Goal: Task Accomplishment & Management: Use online tool/utility

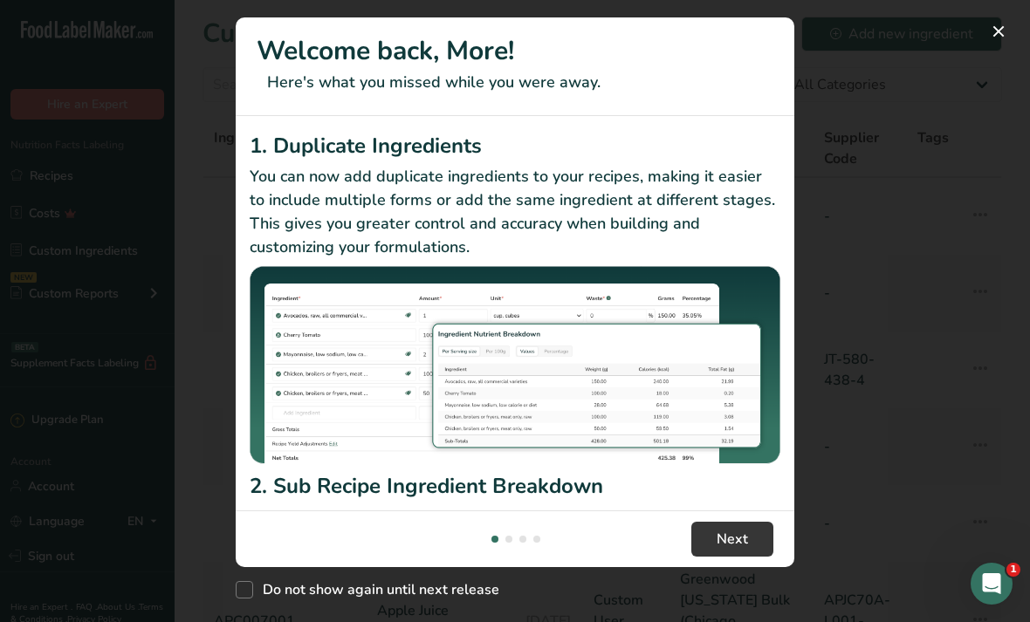
click at [995, 38] on button "New Features" at bounding box center [998, 31] width 28 height 28
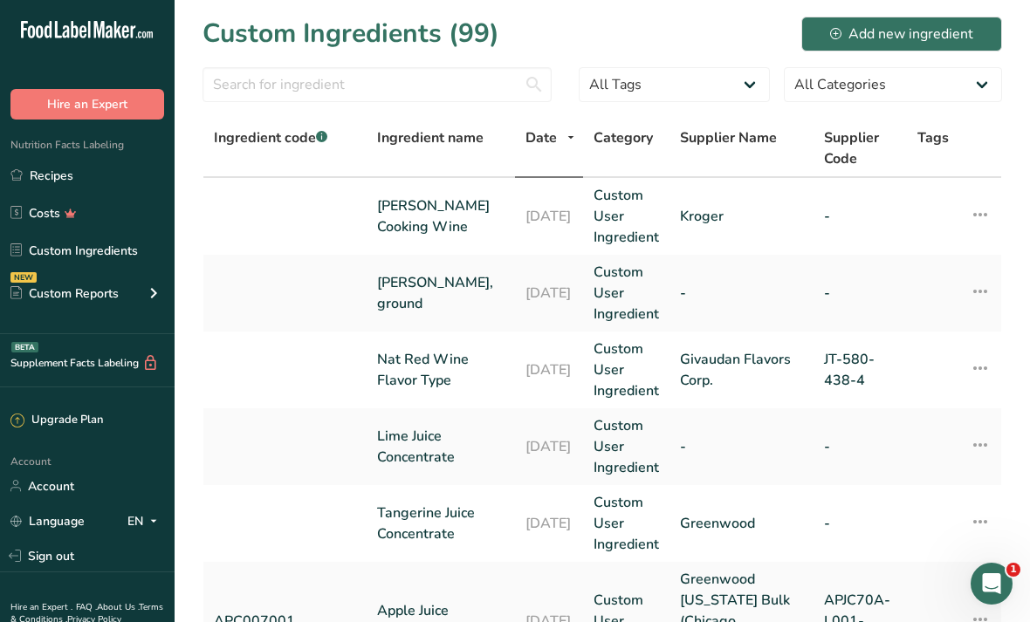
click at [158, 172] on link "Recipes" at bounding box center [87, 175] width 175 height 33
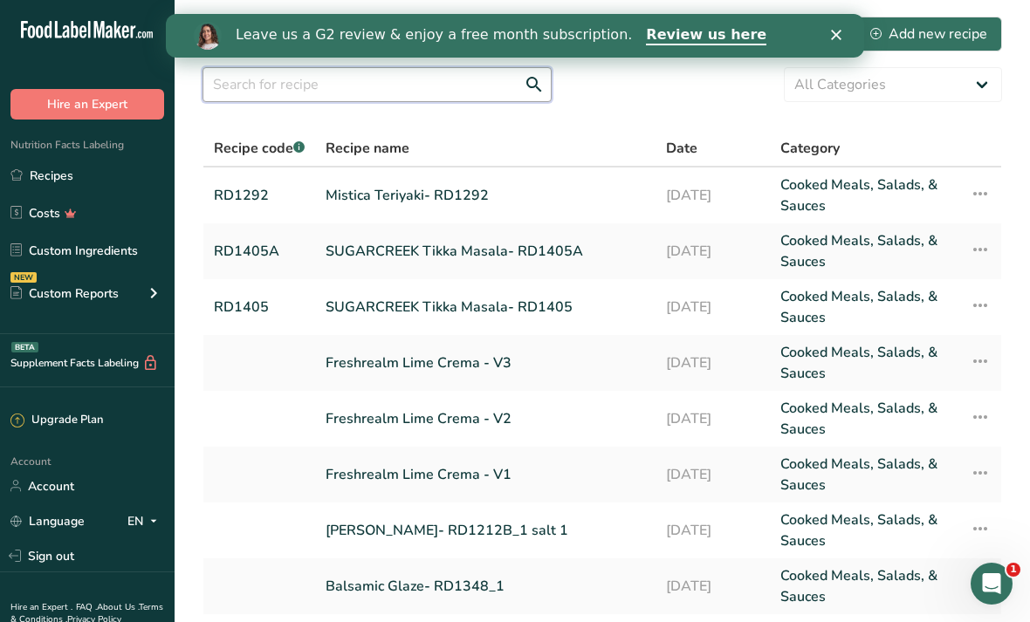
click at [447, 85] on input "text" at bounding box center [376, 84] width 349 height 35
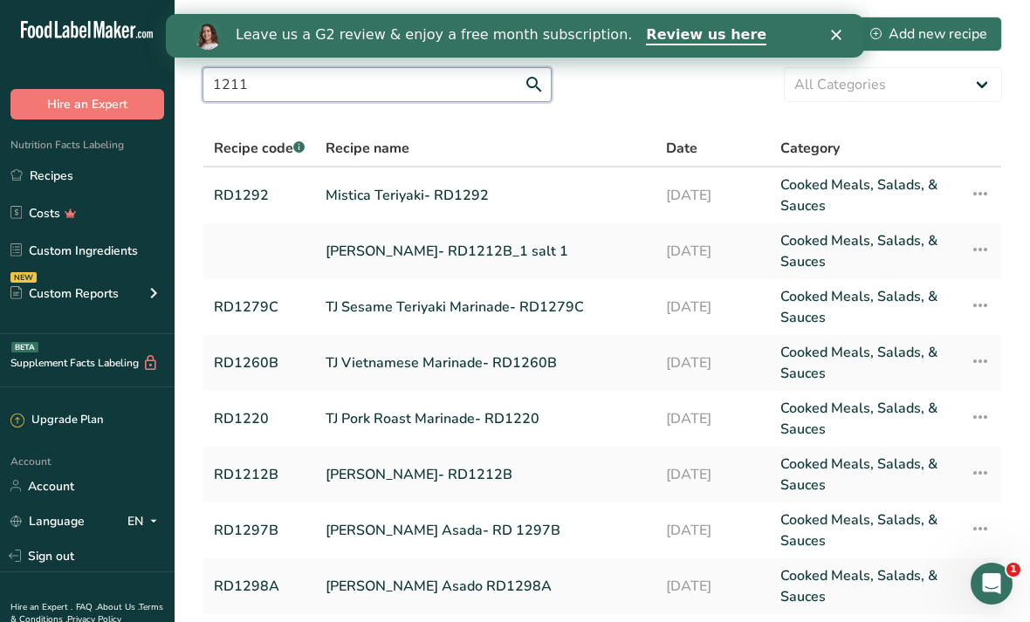
click at [531, 81] on input "1211" at bounding box center [376, 84] width 349 height 35
click at [523, 81] on input "1211" at bounding box center [376, 84] width 349 height 35
click at [539, 81] on input "1211" at bounding box center [376, 84] width 349 height 35
click at [528, 86] on input "1211" at bounding box center [376, 84] width 349 height 35
click at [520, 81] on input "1211" at bounding box center [376, 84] width 349 height 35
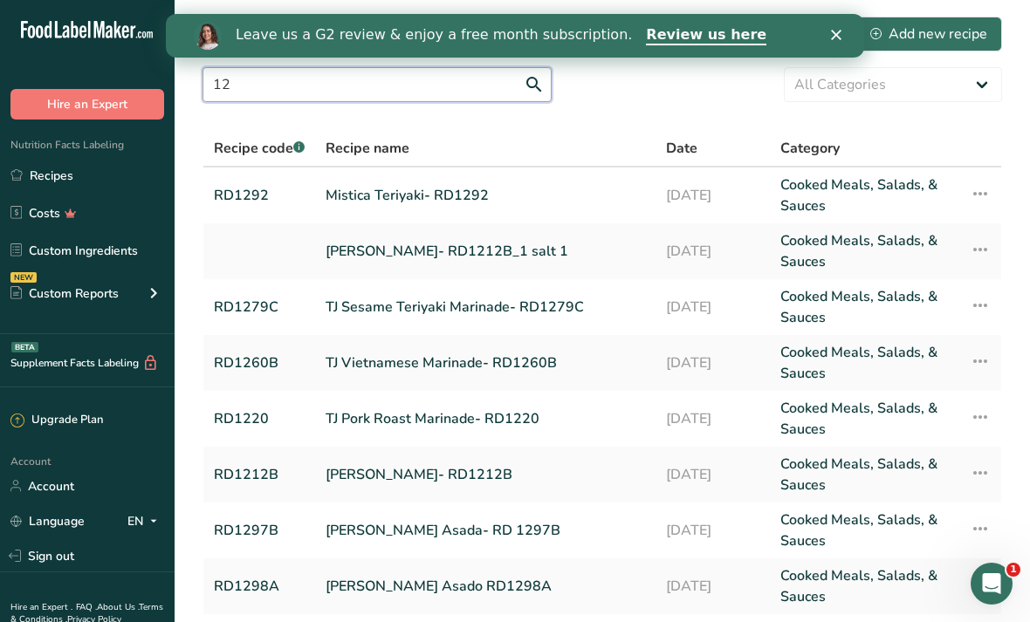
type input "1"
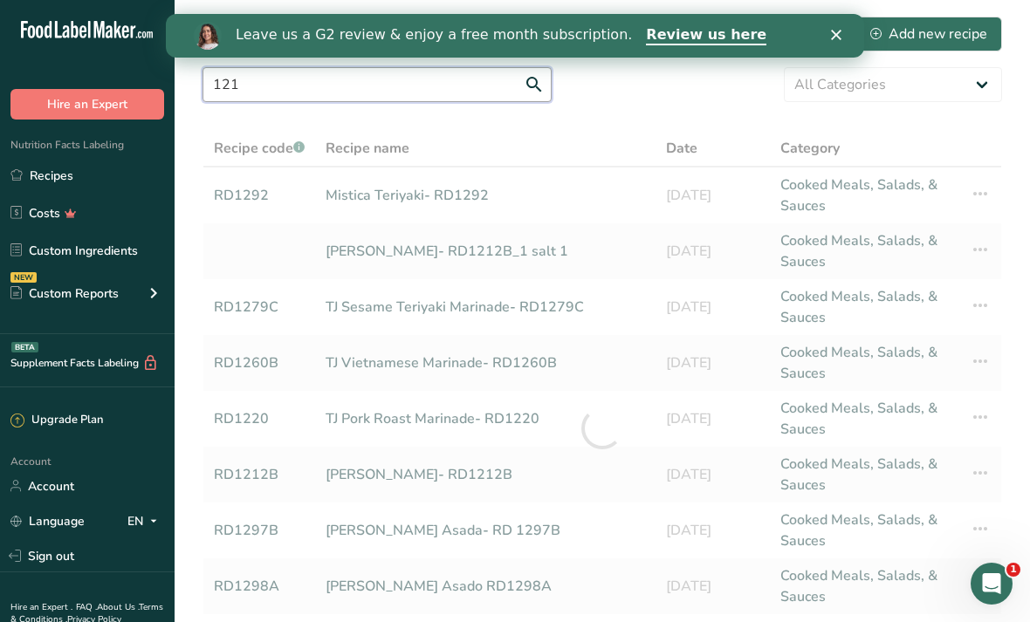
type input "1211"
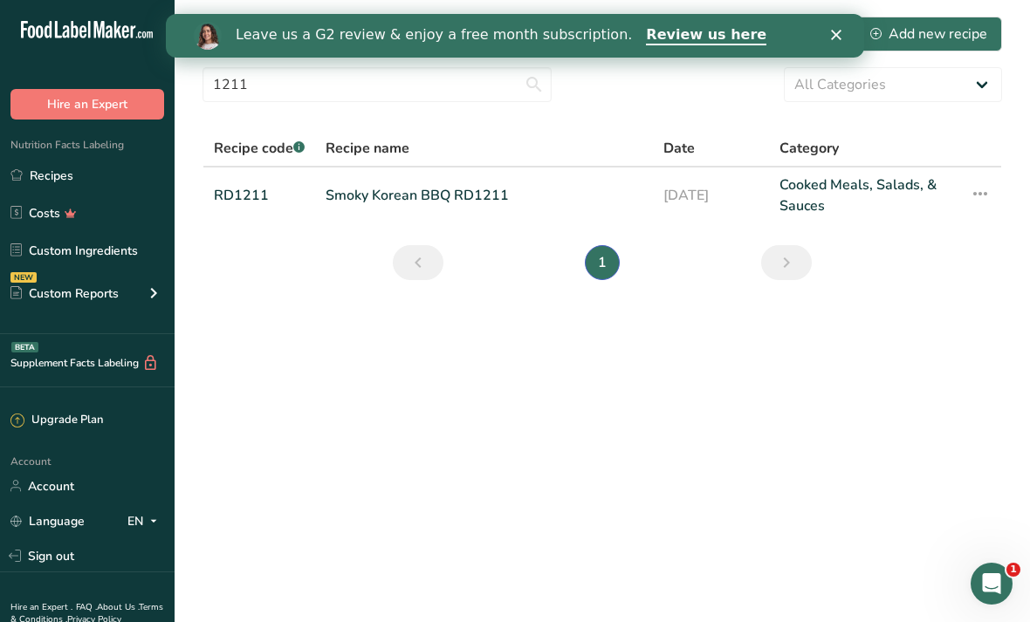
click at [519, 200] on link "Smoky Korean BBQ RD1211" at bounding box center [484, 196] width 317 height 42
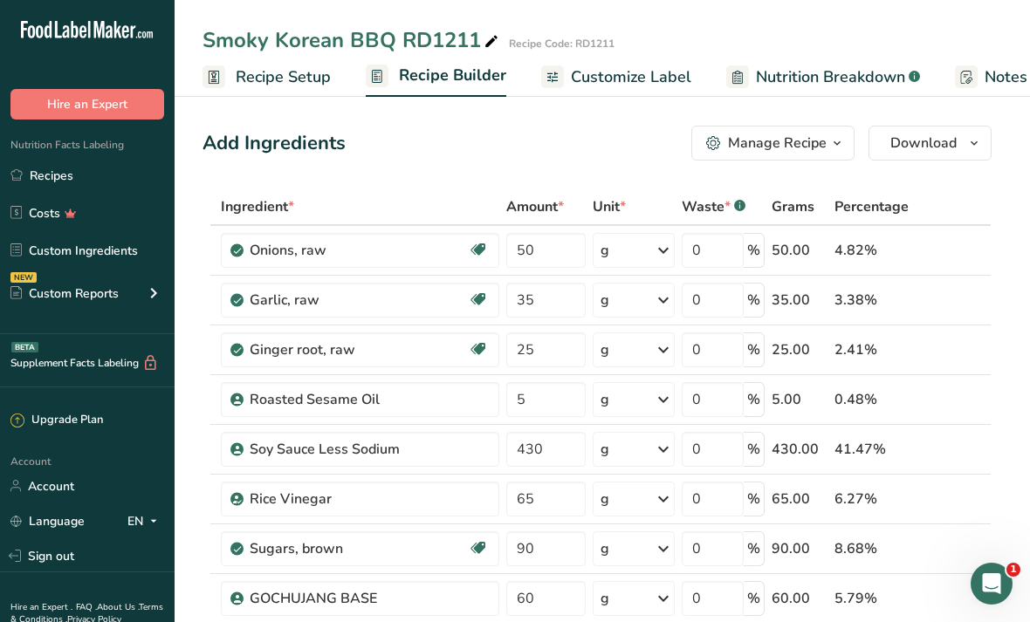
click at [834, 148] on icon "button" at bounding box center [837, 144] width 14 height 22
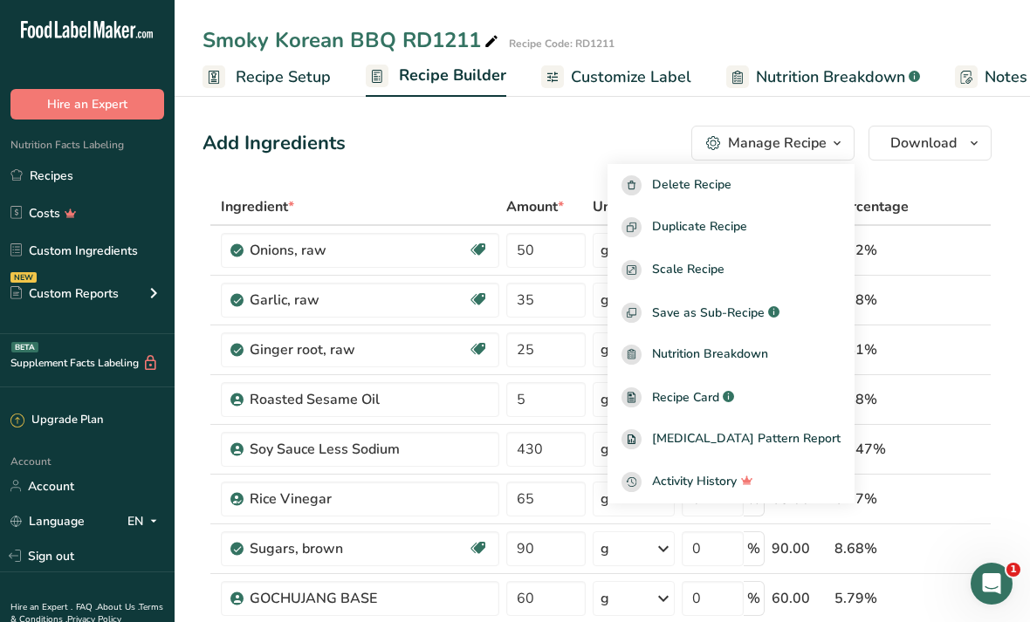
click at [807, 223] on div "Duplicate Recipe" at bounding box center [730, 227] width 219 height 20
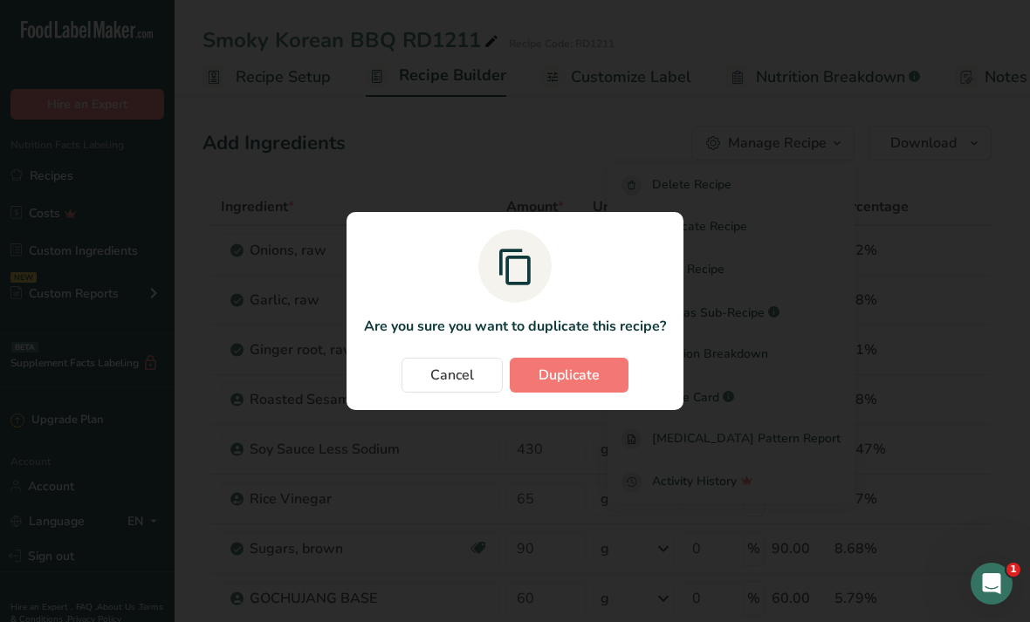
click at [609, 381] on button "Duplicate" at bounding box center [569, 375] width 119 height 35
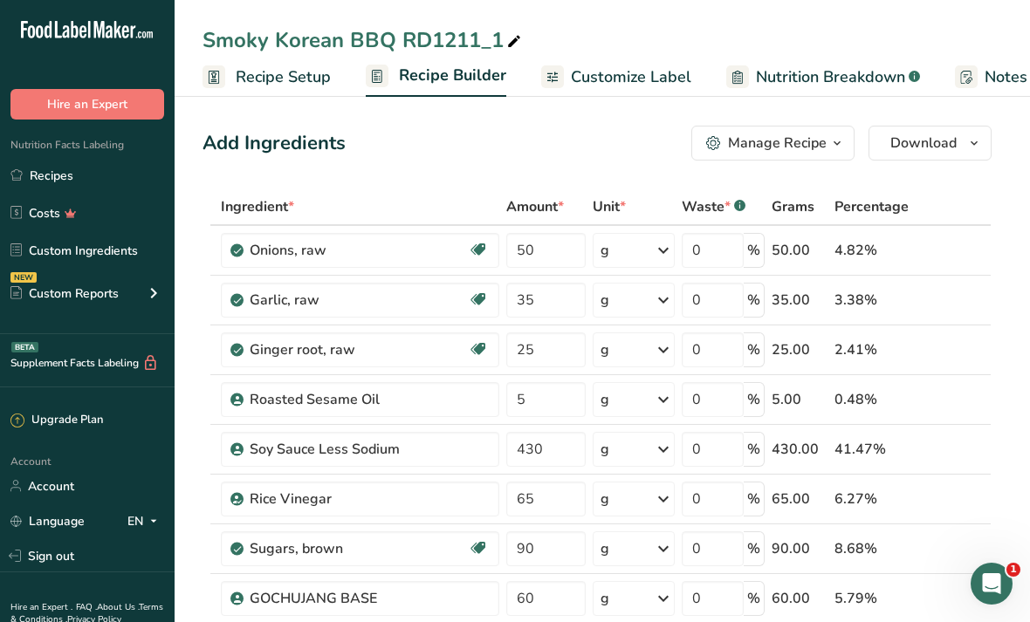
click at [506, 52] on icon at bounding box center [514, 42] width 16 height 24
type input "Smoky Korean BBQ RD1211A"
click at [580, 264] on input "50" at bounding box center [545, 250] width 79 height 35
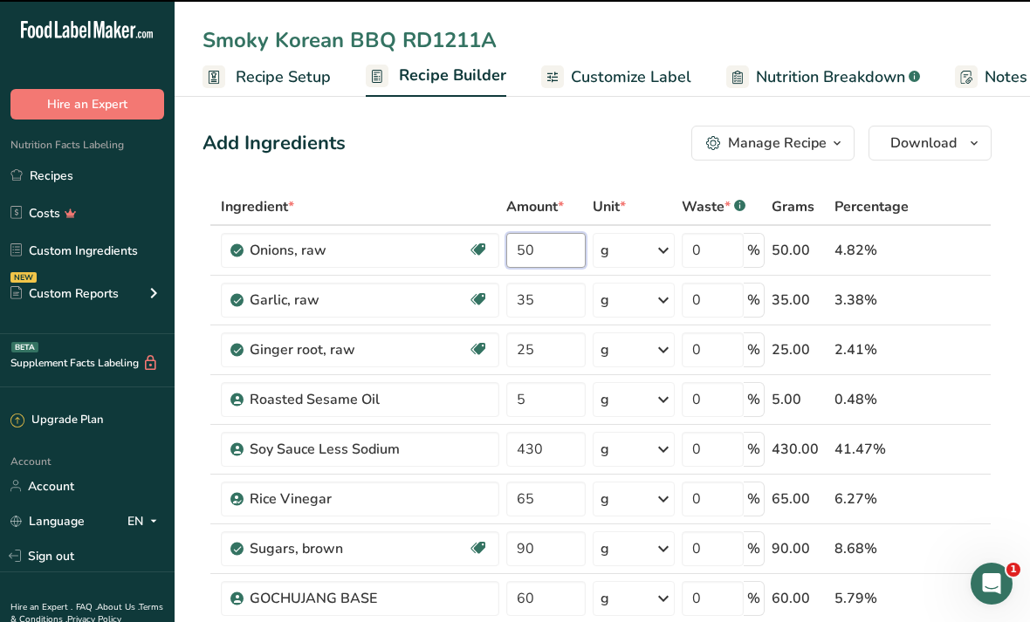
type input "5"
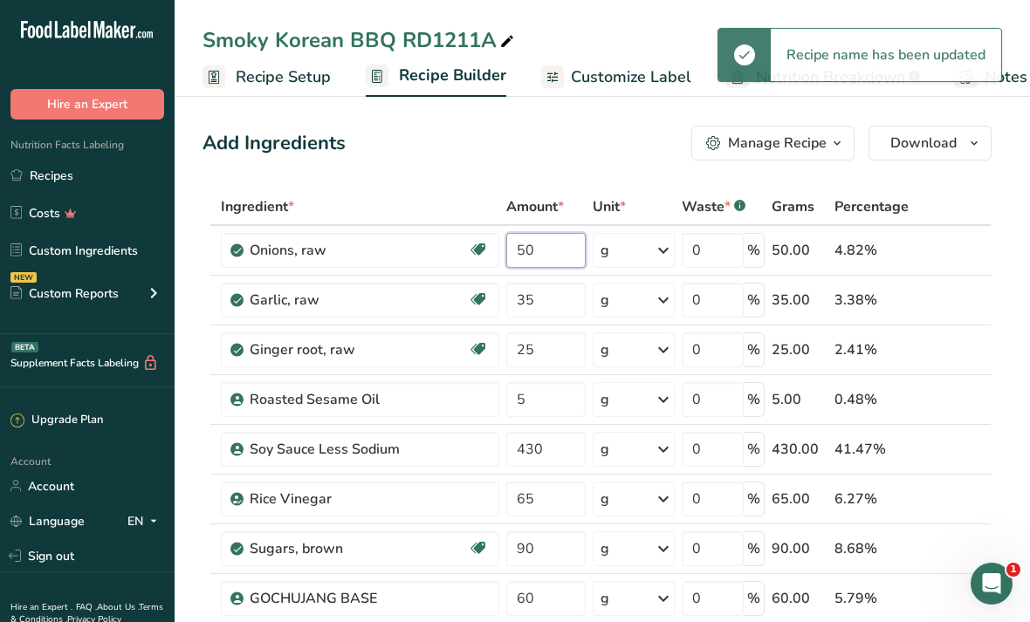
type input "5"
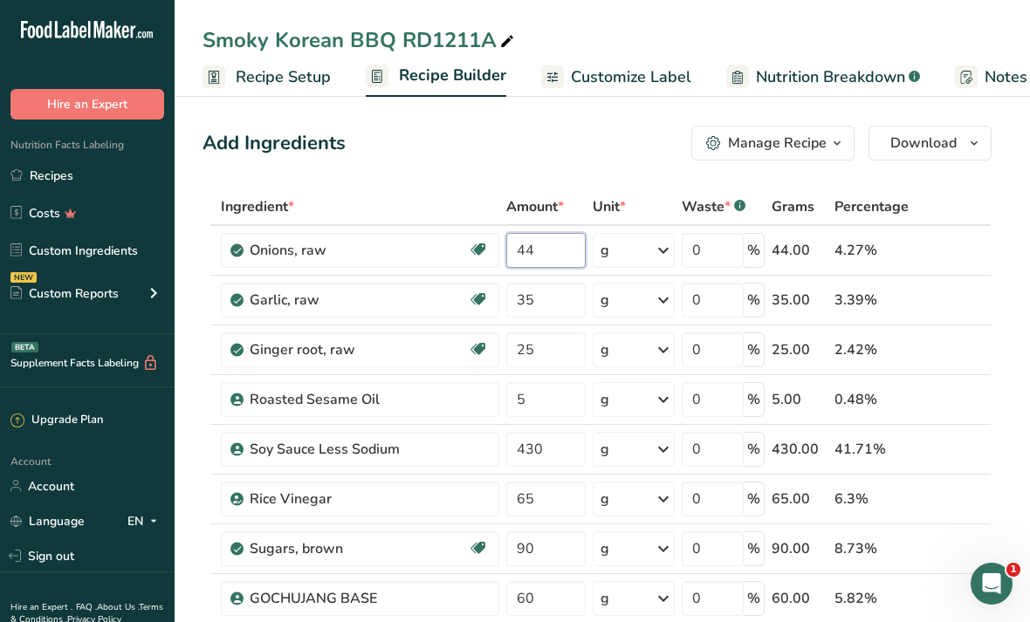
type input "44"
type input "30.8"
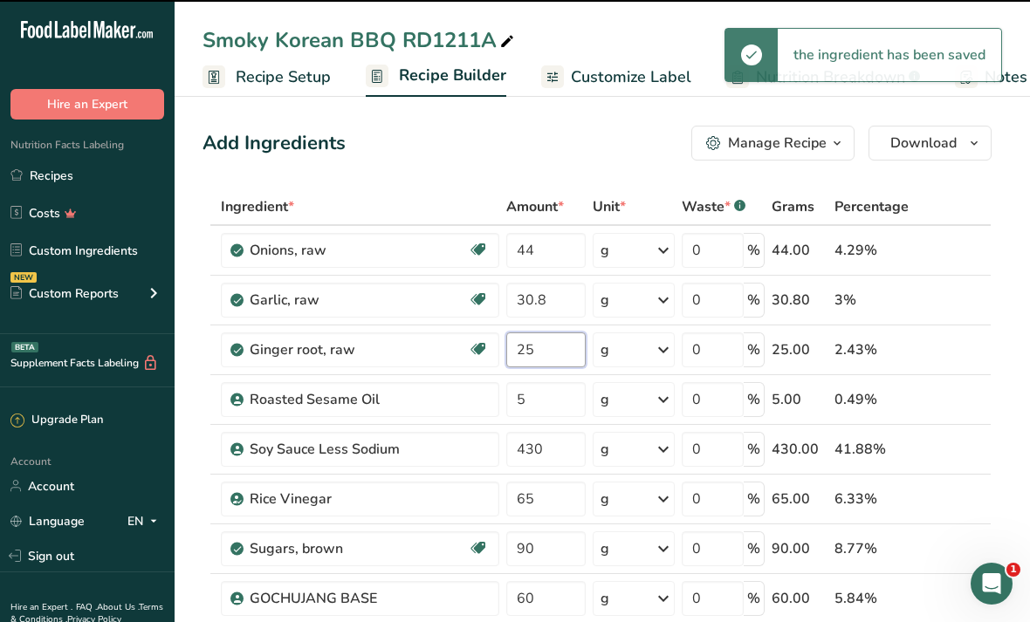
type input "2"
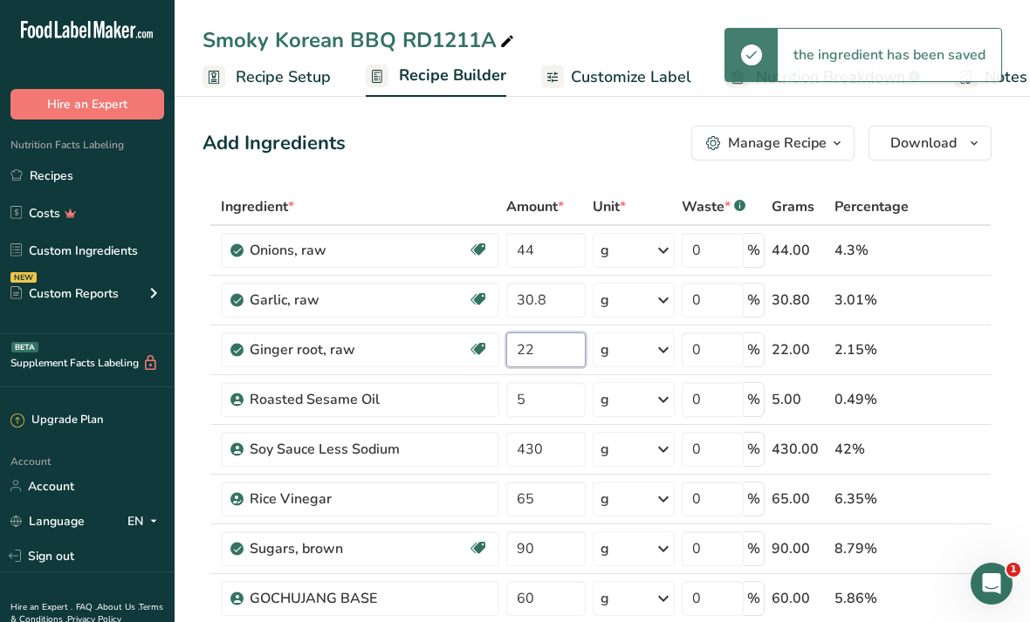
type input "22"
type input "3"
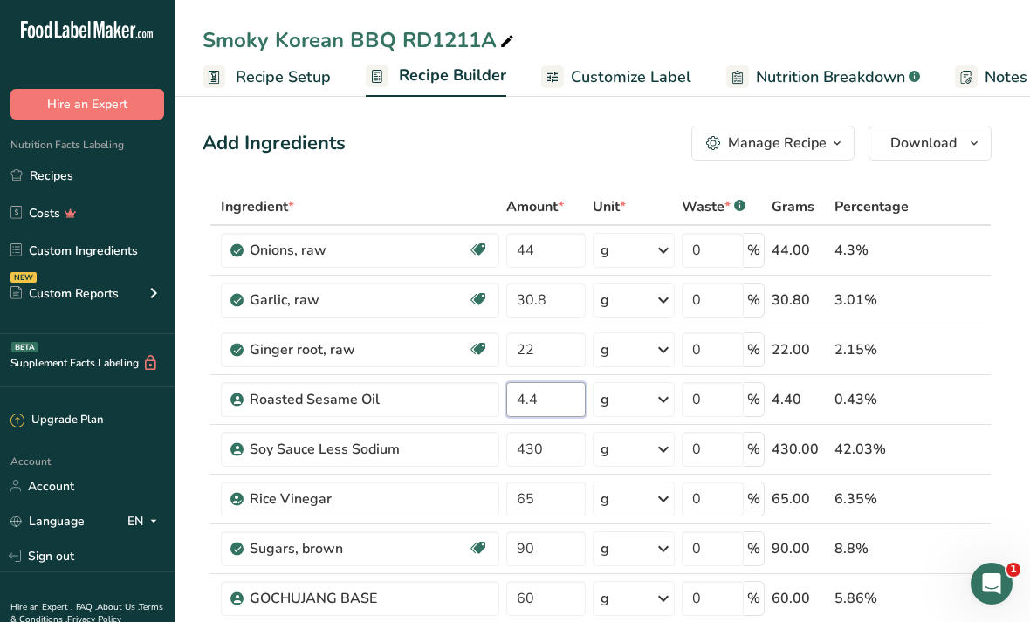
type input "4.4"
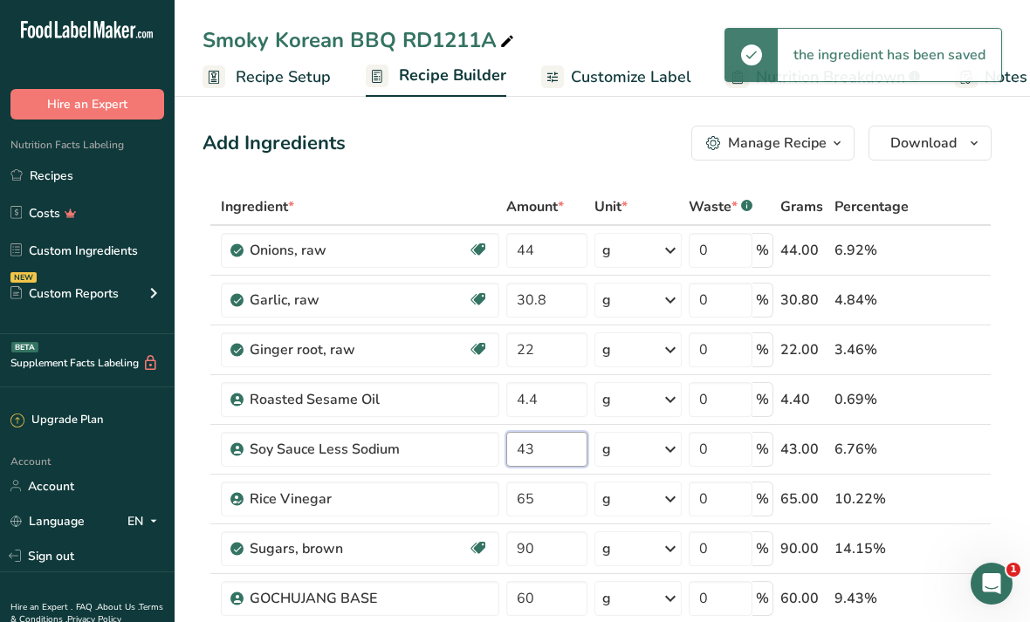
type input "4"
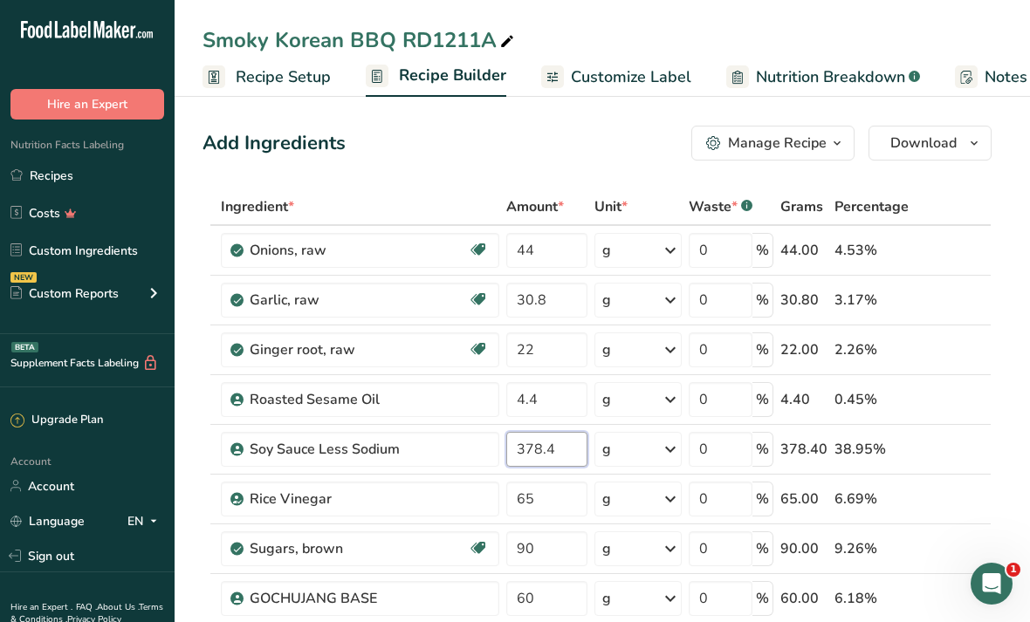
type input "378.4"
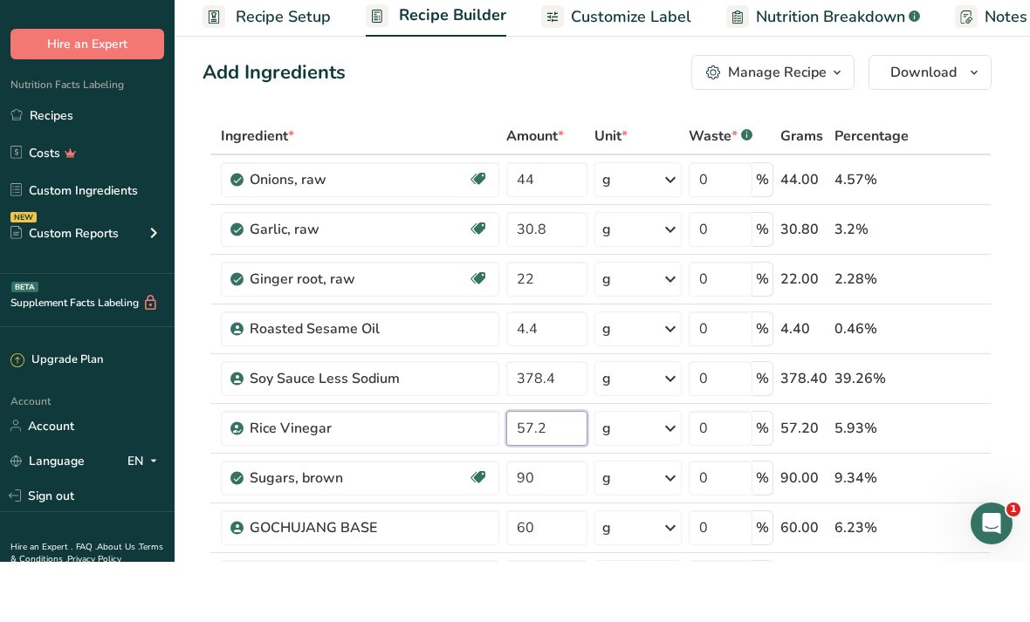
scroll to position [24, 0]
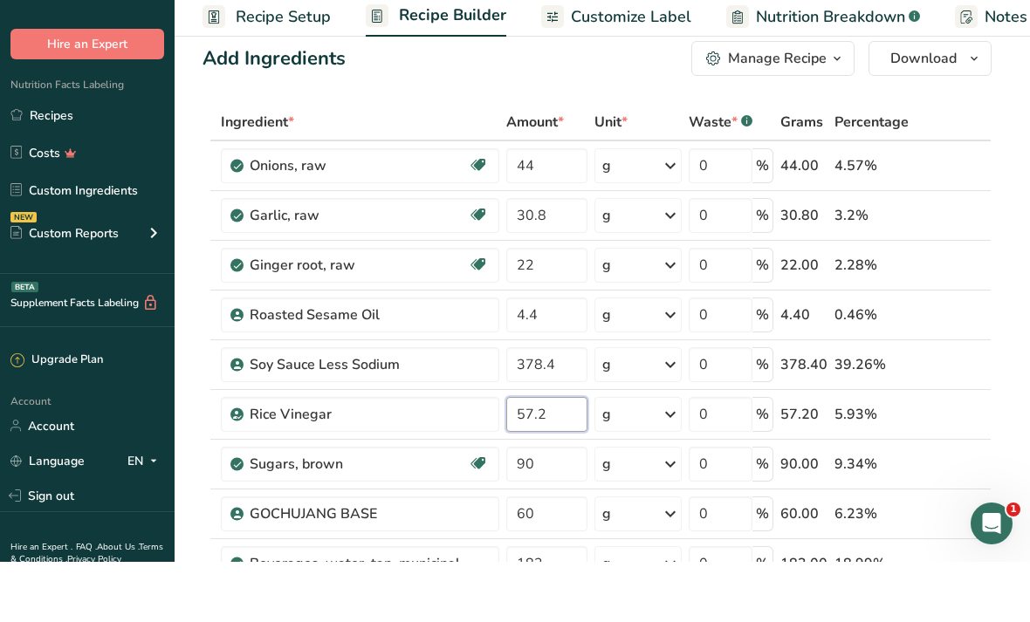
type input "57.2"
type input "9"
type input "79.2"
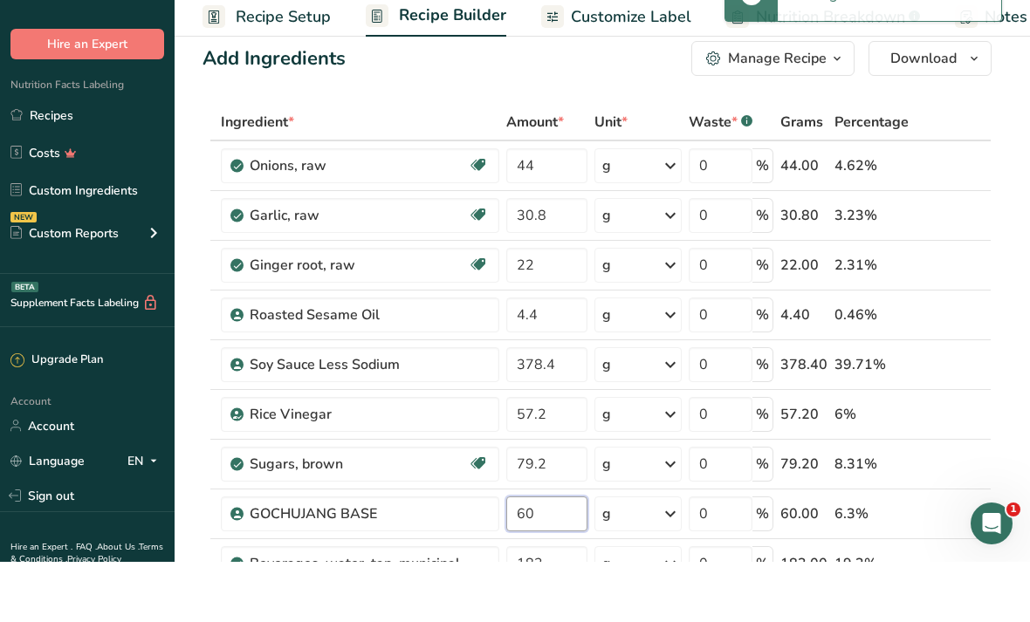
type input "6"
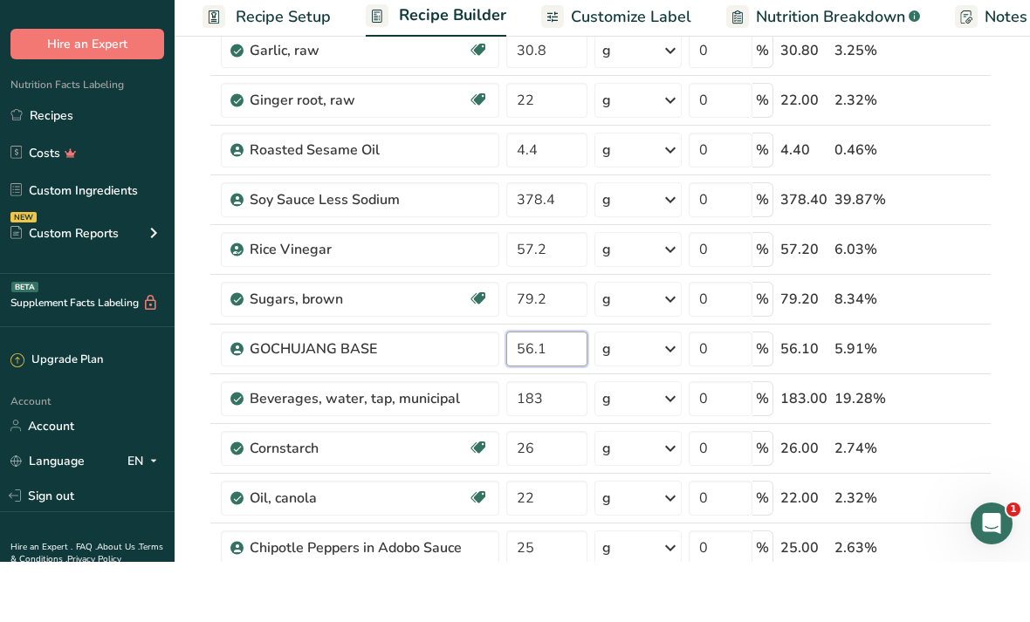
scroll to position [194, 0]
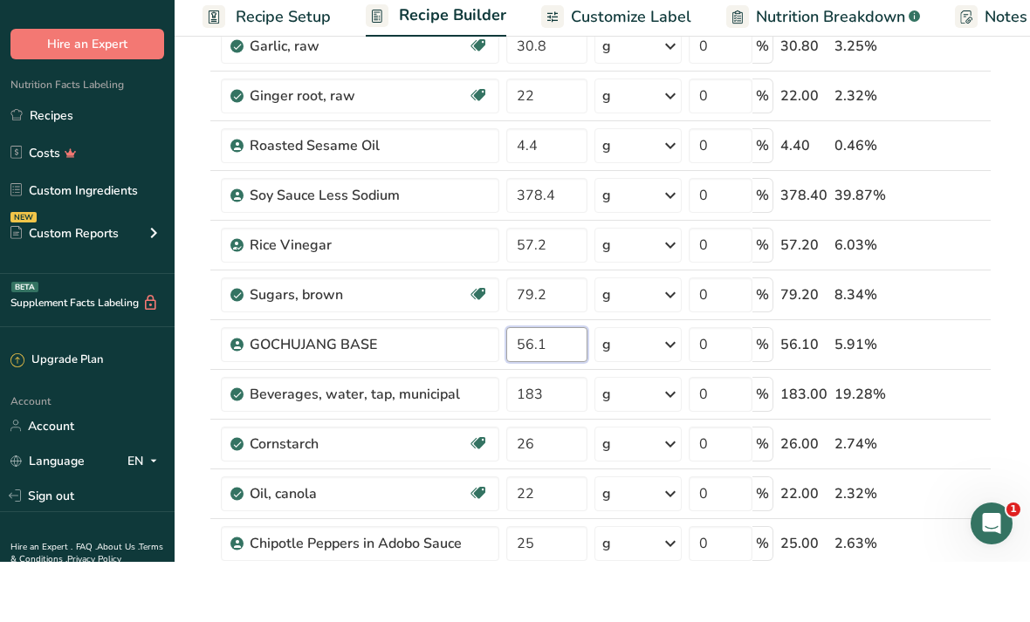
type input "56.1"
click at [568, 402] on div "Ingredient * Amount * Unit * Waste * .a-a{fill:#347362;}.b-a{fill:#fff;} Grams …" at bounding box center [596, 491] width 789 height 992
type input "161.04"
click at [544, 441] on div "Ingredient * Amount * Unit * Waste * .a-a{fill:#347362;}.b-a{fill:#fff;} Grams …" at bounding box center [596, 491] width 789 height 992
type input "2"
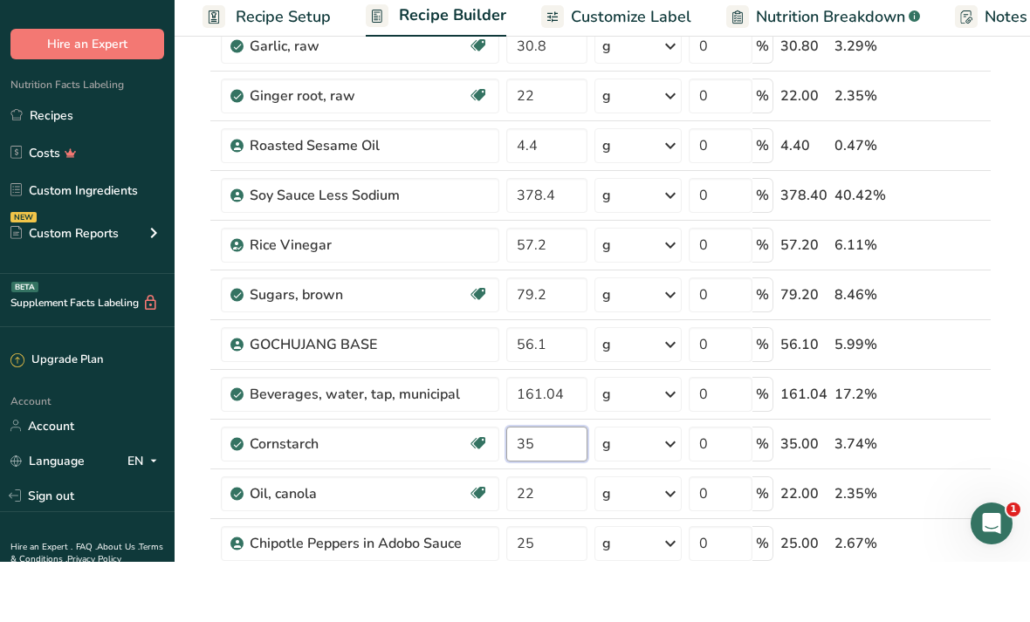
type input "35"
click at [568, 494] on div "Ingredient * Amount * Unit * Waste * .a-a{fill:#347362;}.b-a{fill:#fff;} Grams …" at bounding box center [596, 491] width 789 height 992
type input "2"
type input "19.36"
click at [532, 541] on div "Ingredient * Amount * Unit * Waste * .a-a{fill:#347362;}.b-a{fill:#fff;} Grams …" at bounding box center [596, 491] width 789 height 992
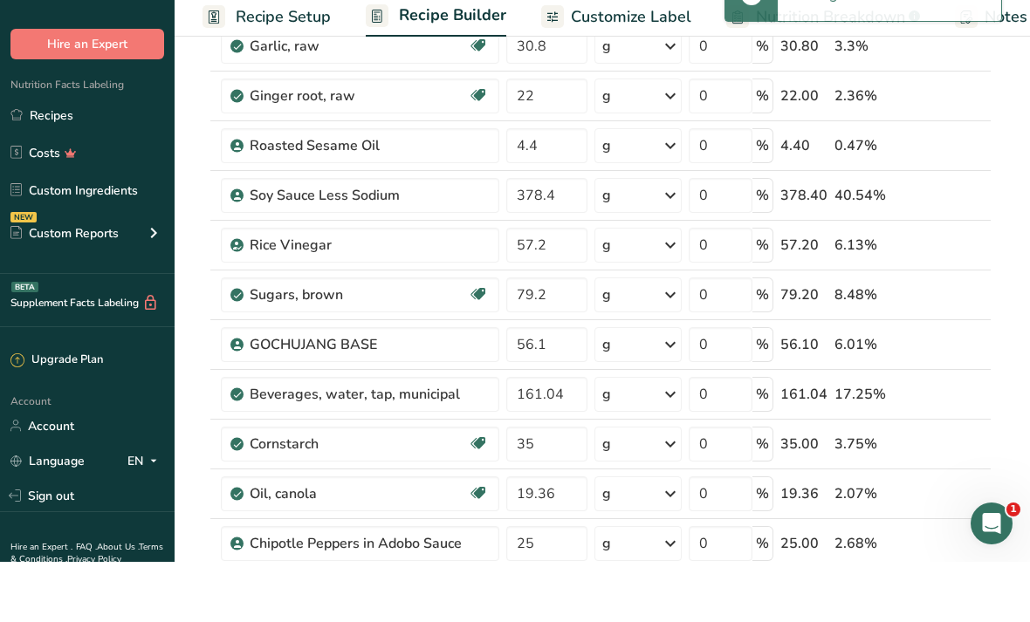
click at [950, 541] on div "Ingredient * Amount * Unit * Waste * .a-a{fill:#347362;}.b-a{fill:#fff;} Grams …" at bounding box center [596, 491] width 789 height 992
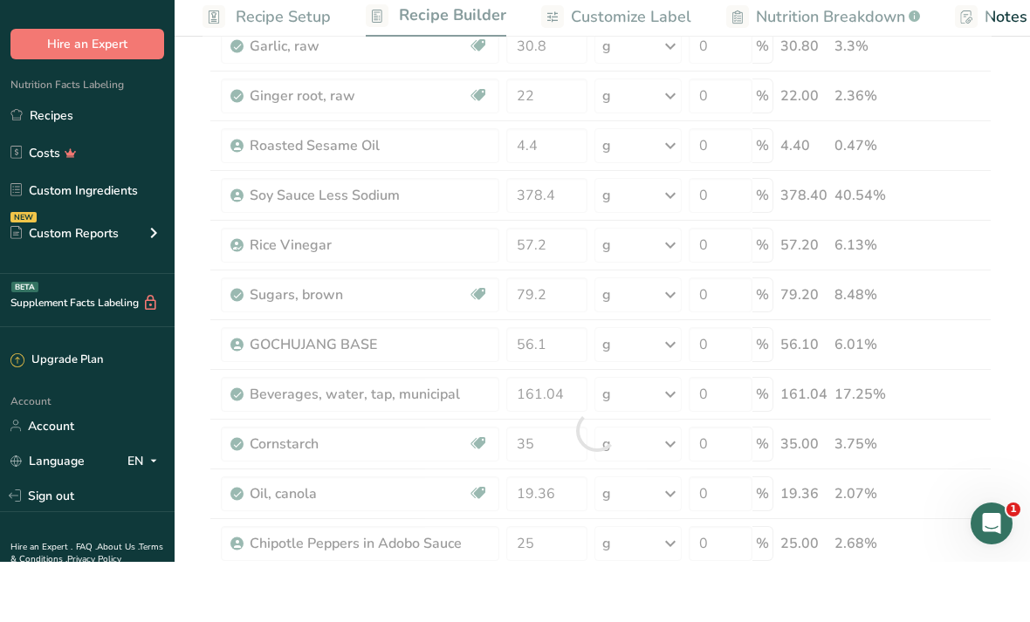
scroll to position [255, 0]
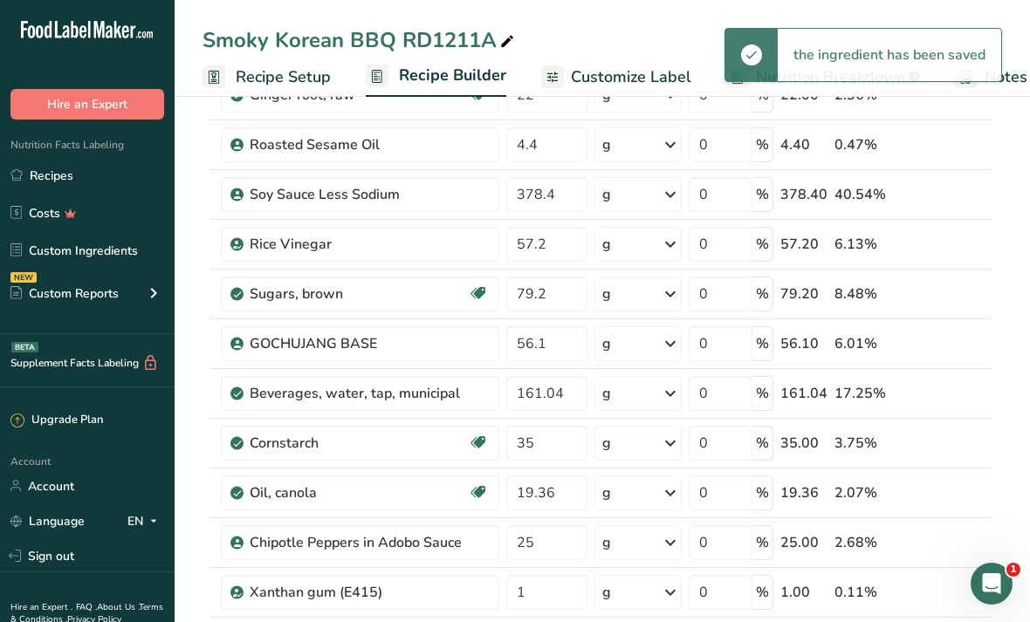
click at [955, 547] on icon at bounding box center [955, 543] width 12 height 18
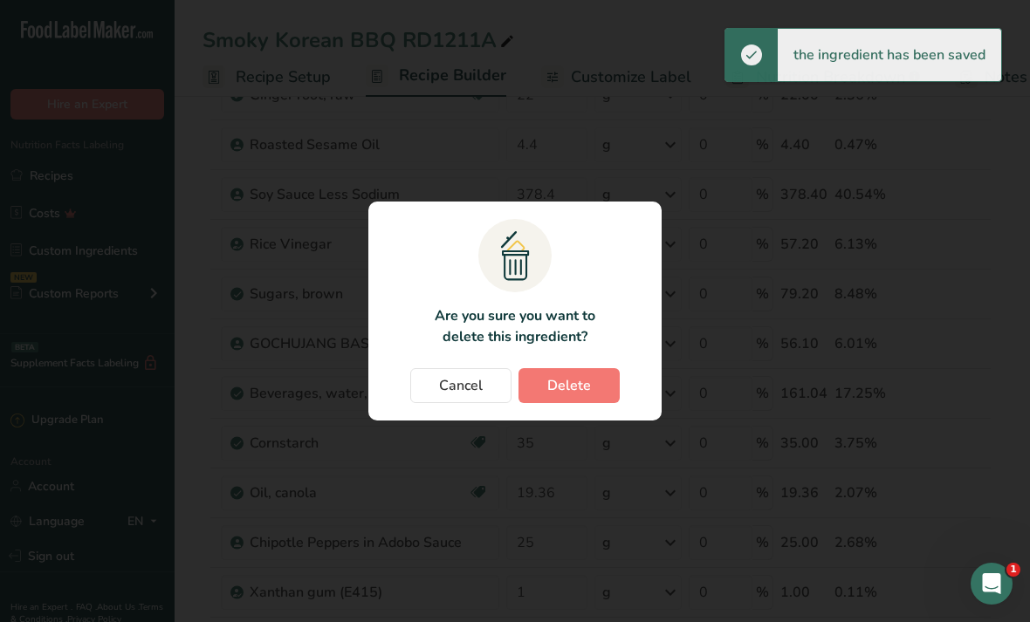
click at [578, 403] on button "Delete" at bounding box center [568, 385] width 101 height 35
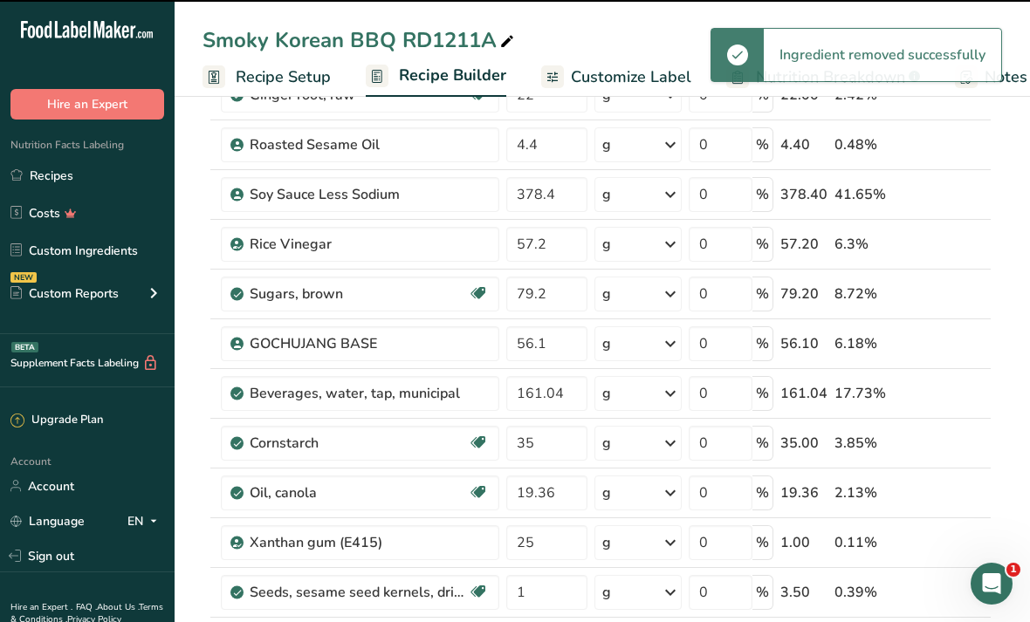
type input "1"
type input "3.5"
type input "15"
type input "1.5"
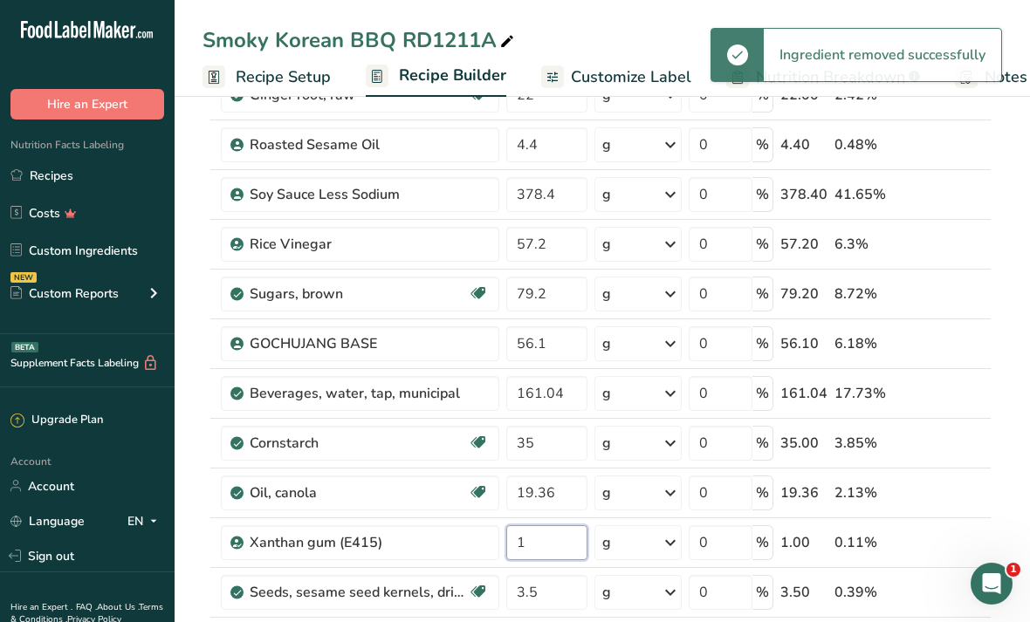
click at [553, 559] on input "1" at bounding box center [546, 542] width 81 height 35
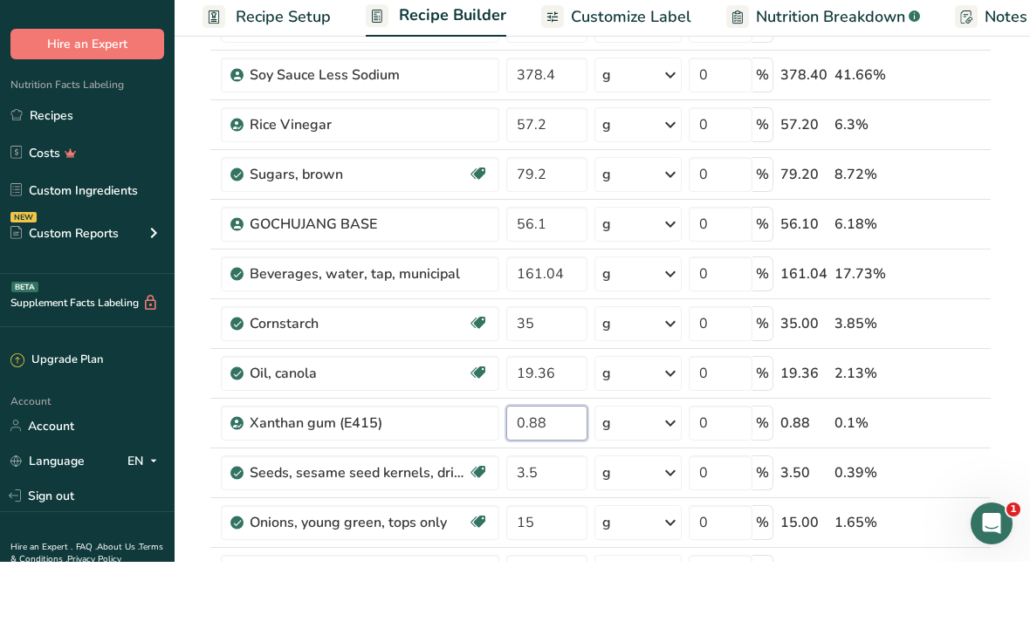
scroll to position [326, 0]
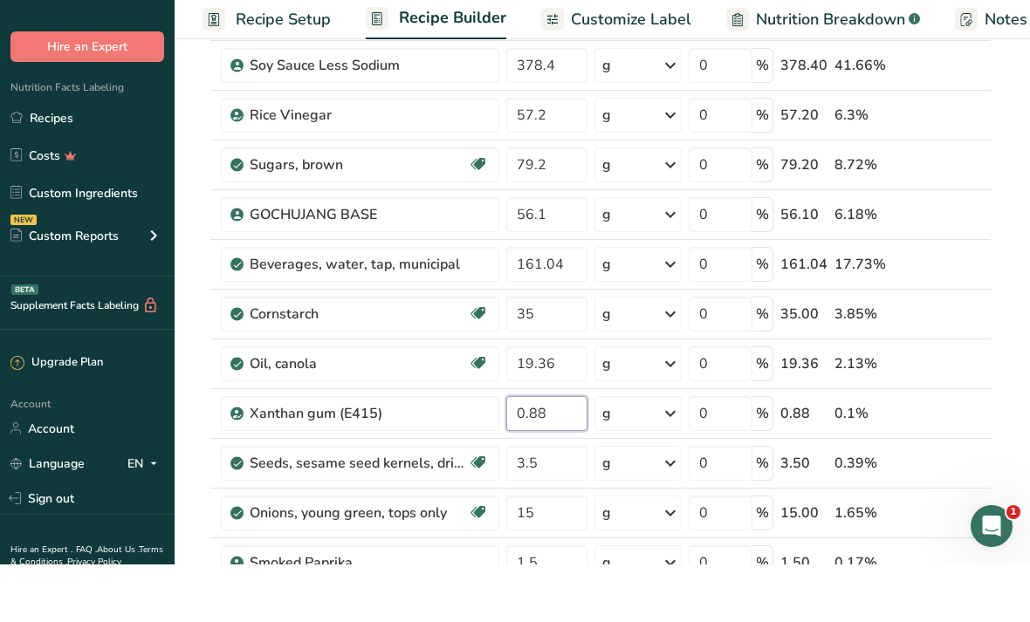
type input "0.88"
click at [558, 465] on div "Ingredient * Amount * Unit * Waste * .a-a{fill:#347362;}.b-a{fill:#fff;} Grams …" at bounding box center [596, 333] width 789 height 943
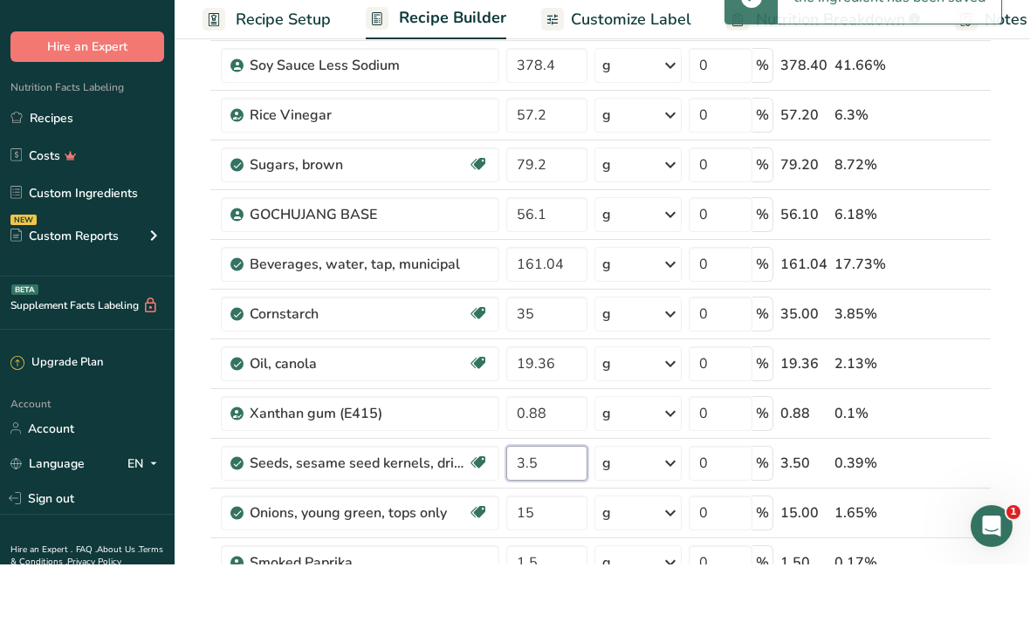
type input "3"
type input "3.08"
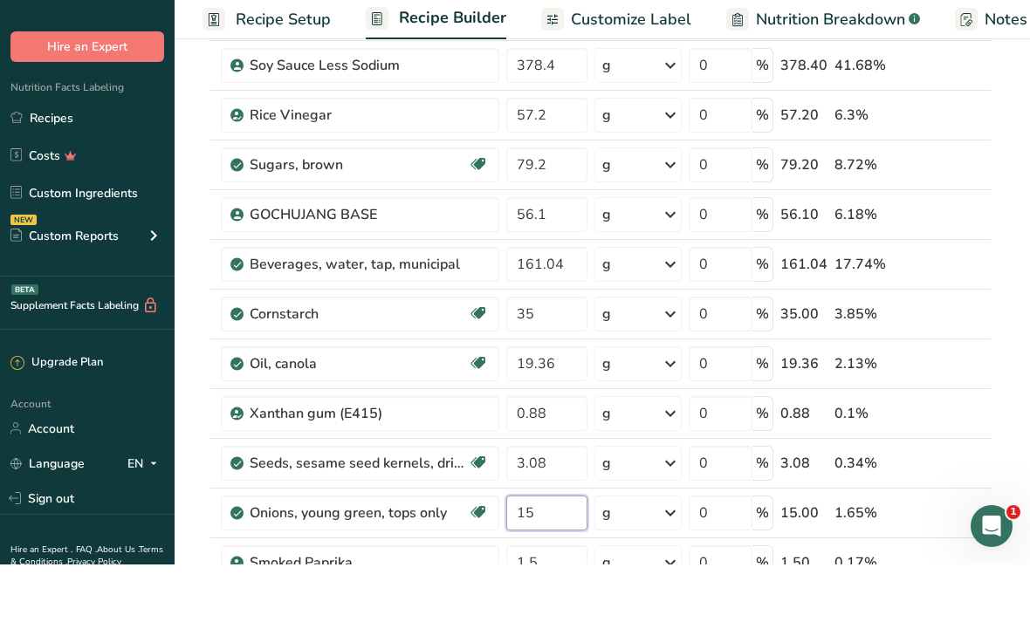
click at [560, 518] on div "Ingredient * Amount * Unit * Waste * .a-a{fill:#347362;}.b-a{fill:#fff;} Grams …" at bounding box center [596, 333] width 789 height 943
type input "1"
type input "13.2"
click at [568, 562] on div "Ingredient * Amount * Unit * Waste * .a-a{fill:#347362;}.b-a{fill:#fff;} Grams …" at bounding box center [596, 333] width 789 height 943
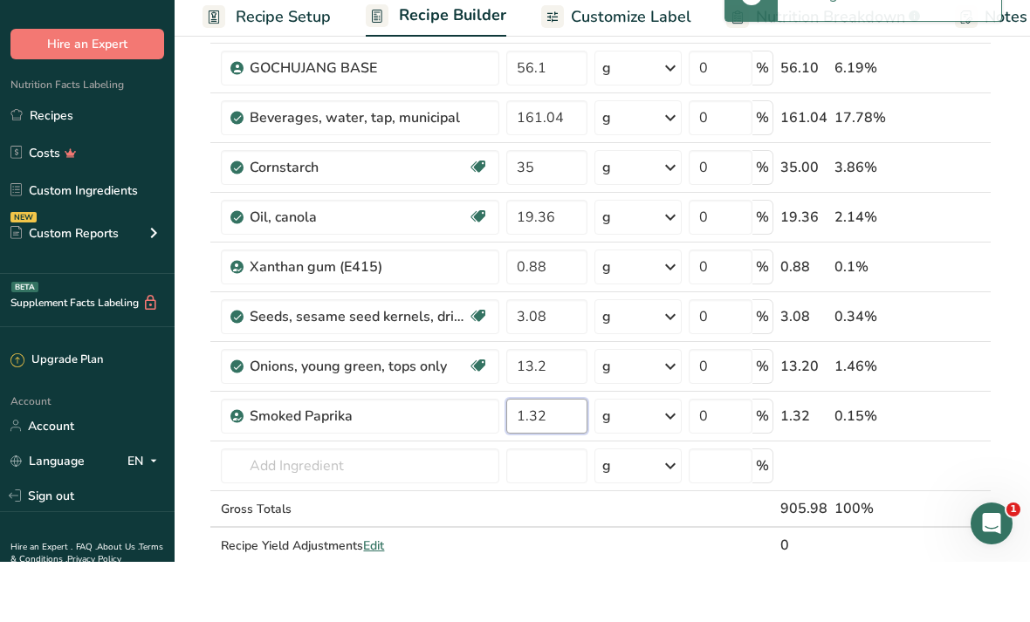
scroll to position [492, 0]
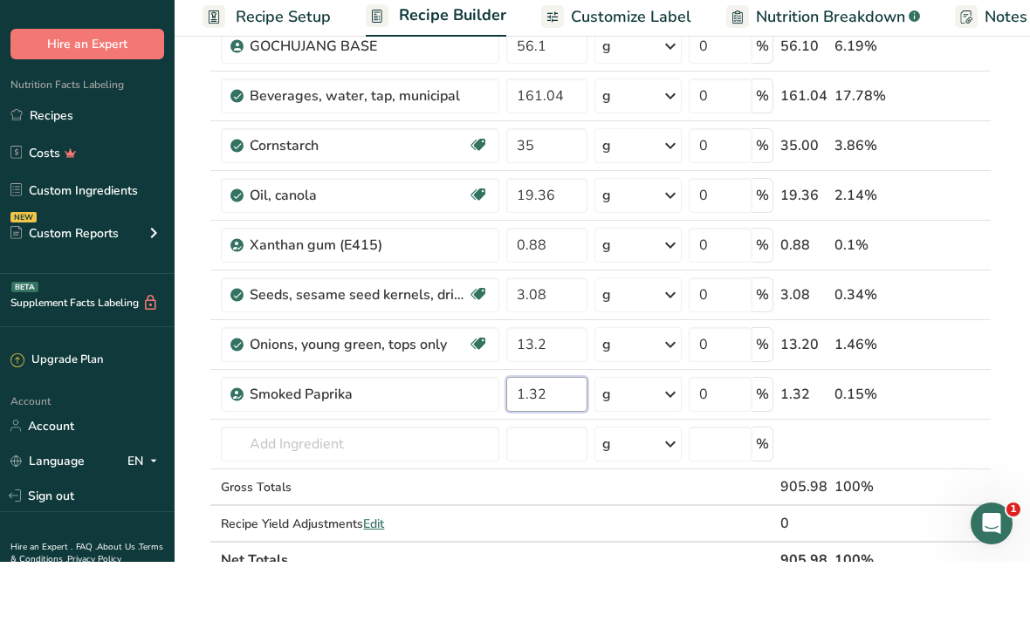
type input "1.32"
click at [435, 460] on div "Ingredient * Amount * Unit * Waste * .a-a{fill:#347362;}.b-a{fill:#fff;} Grams …" at bounding box center [596, 167] width 789 height 943
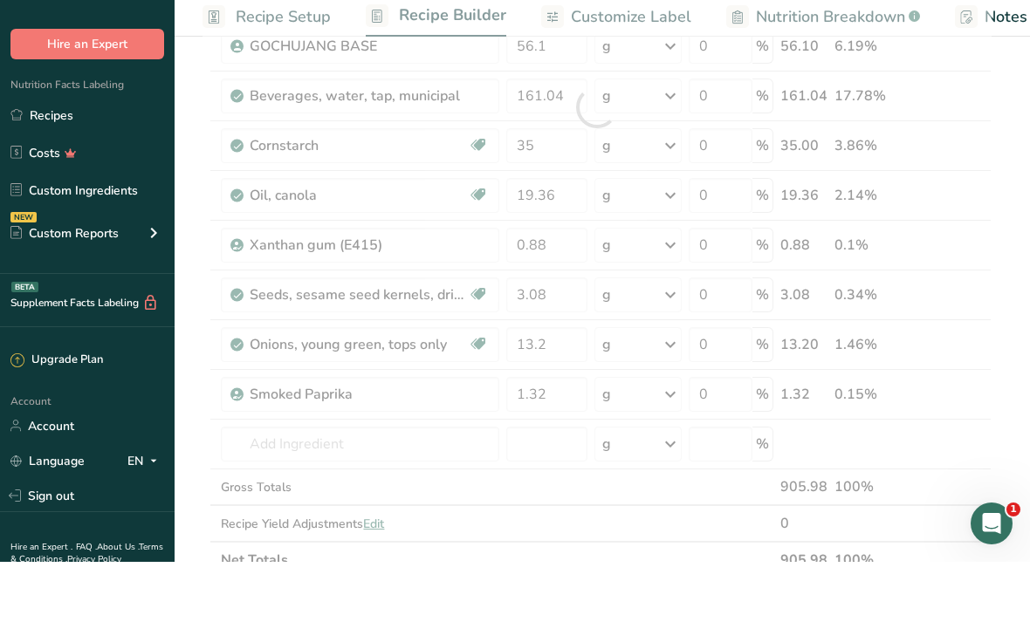
click at [409, 449] on div at bounding box center [596, 167] width 789 height 943
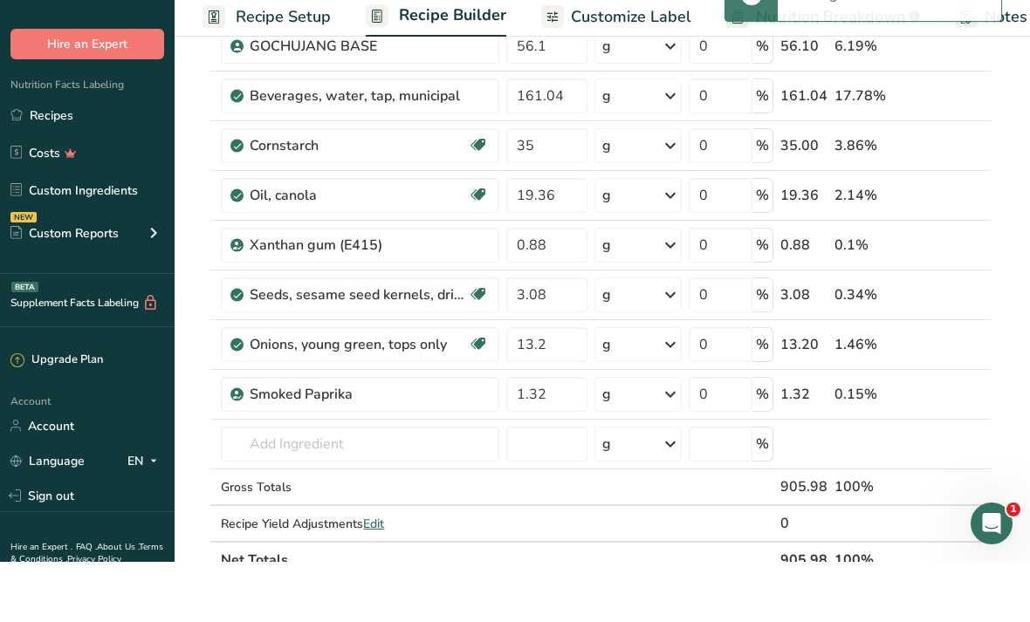
scroll to position [552, 0]
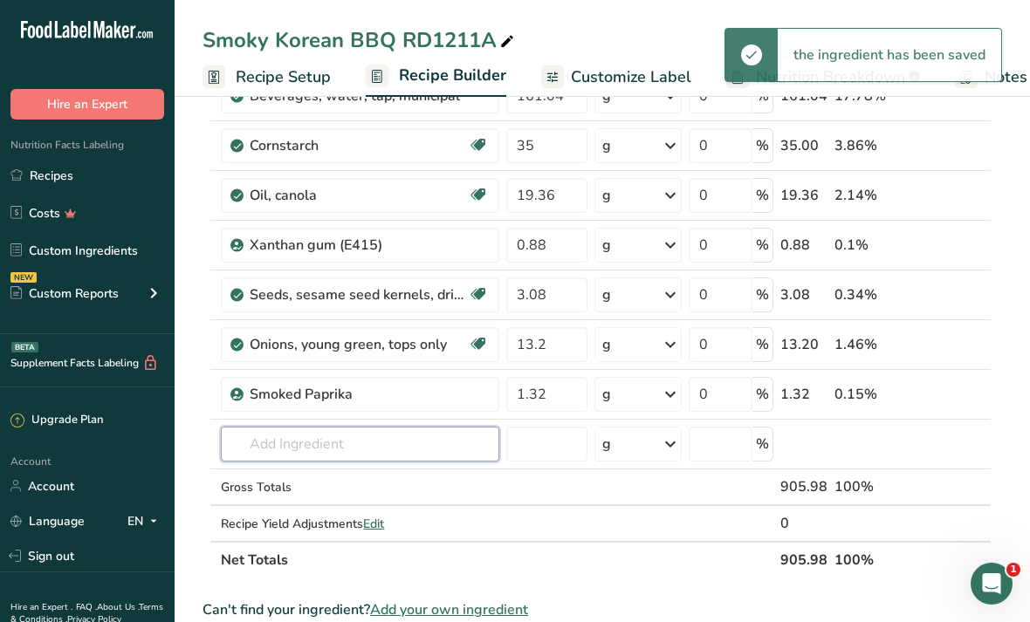
click at [437, 439] on input "text" at bounding box center [360, 444] width 278 height 35
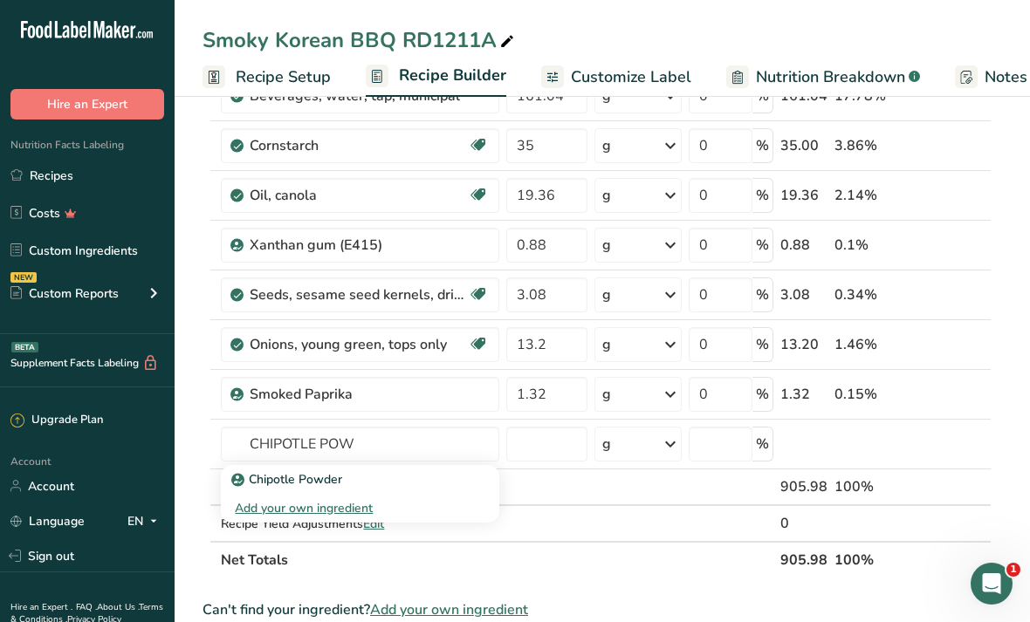
click at [435, 475] on div "Chipotle Powder" at bounding box center [346, 479] width 223 height 18
type input "Chipotle Powder"
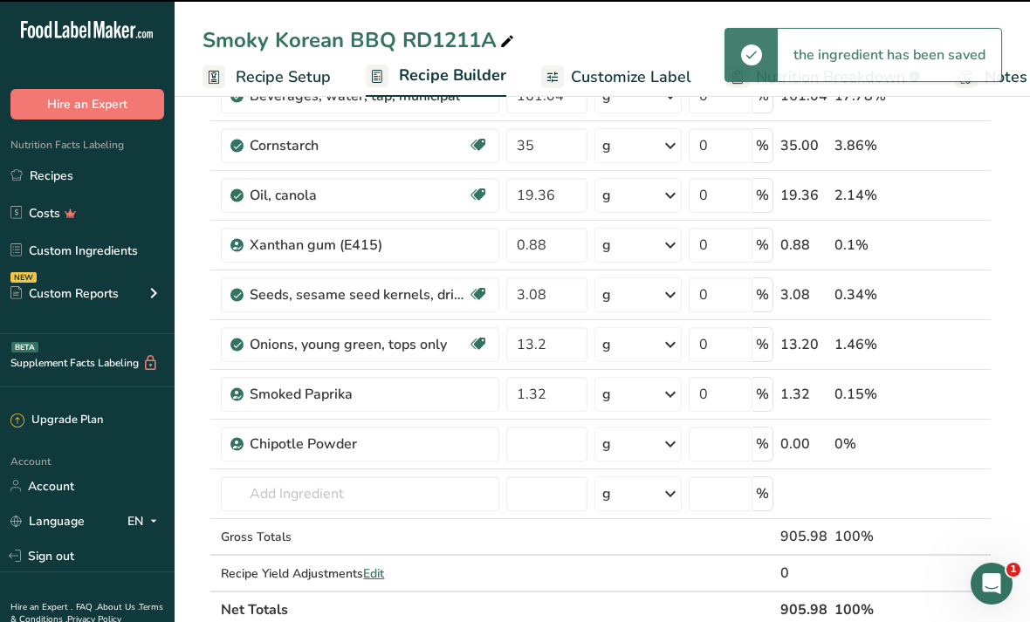
type input "0"
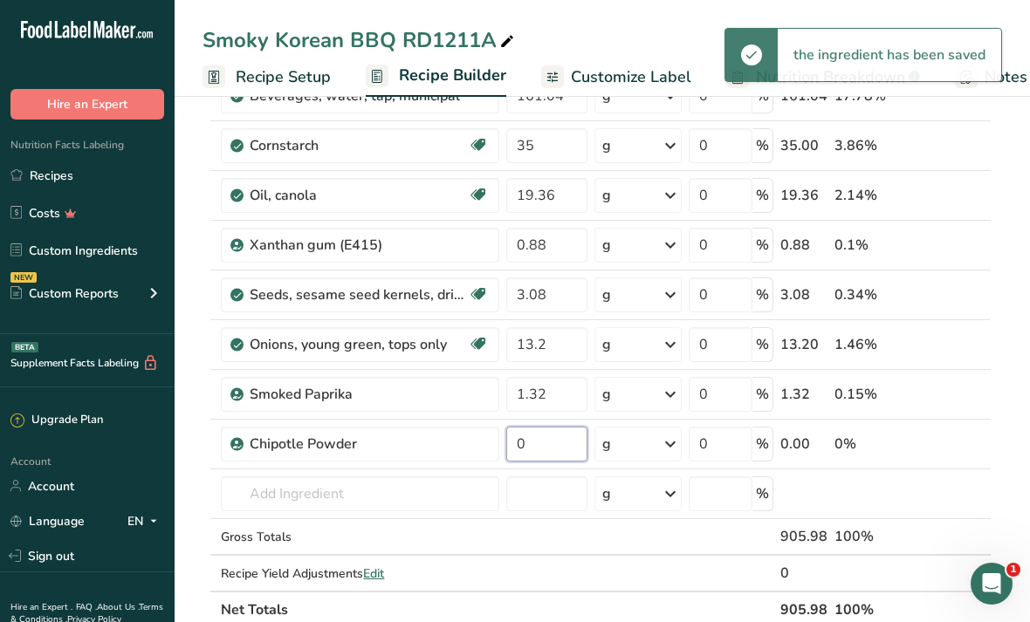
click at [561, 442] on input "0" at bounding box center [546, 444] width 81 height 35
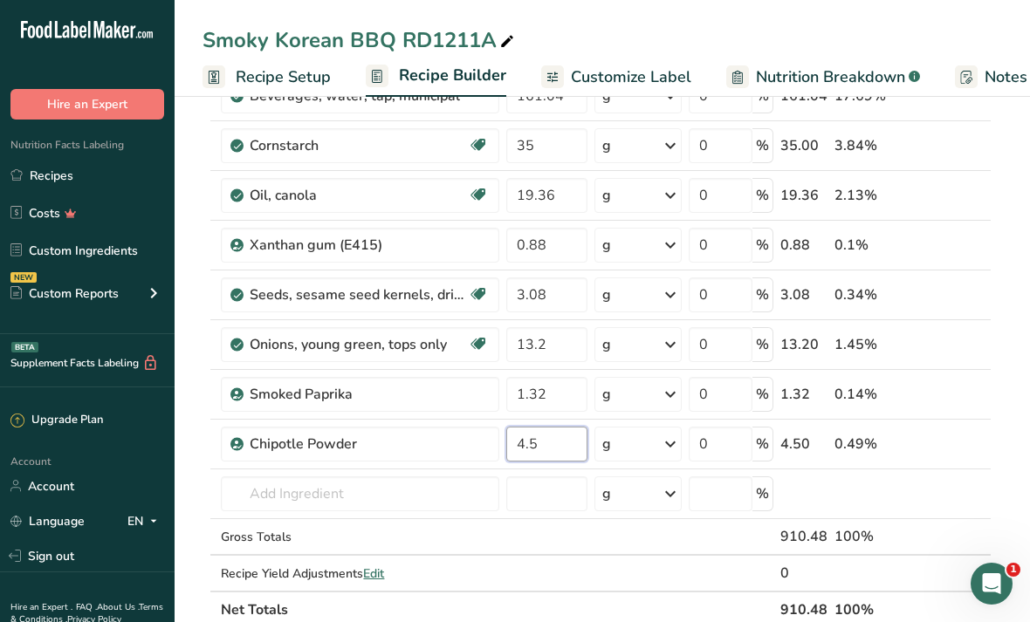
type input "4.5"
click at [957, 534] on div "Ingredient * Amount * Unit * Waste * .a-a{fill:#347362;}.b-a{fill:#fff;} Grams …" at bounding box center [596, 132] width 789 height 992
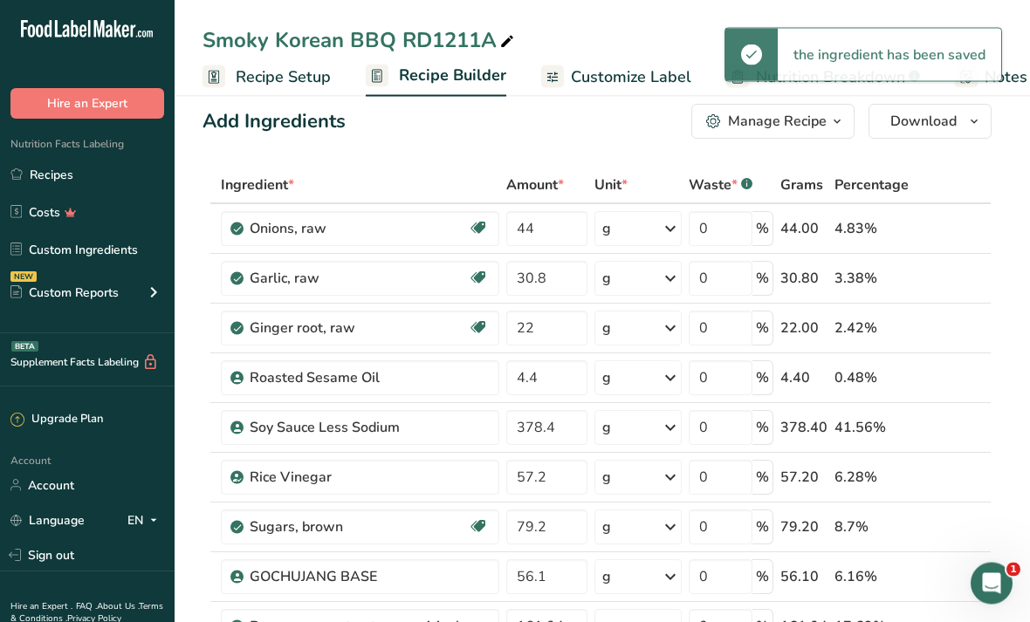
scroll to position [0, 0]
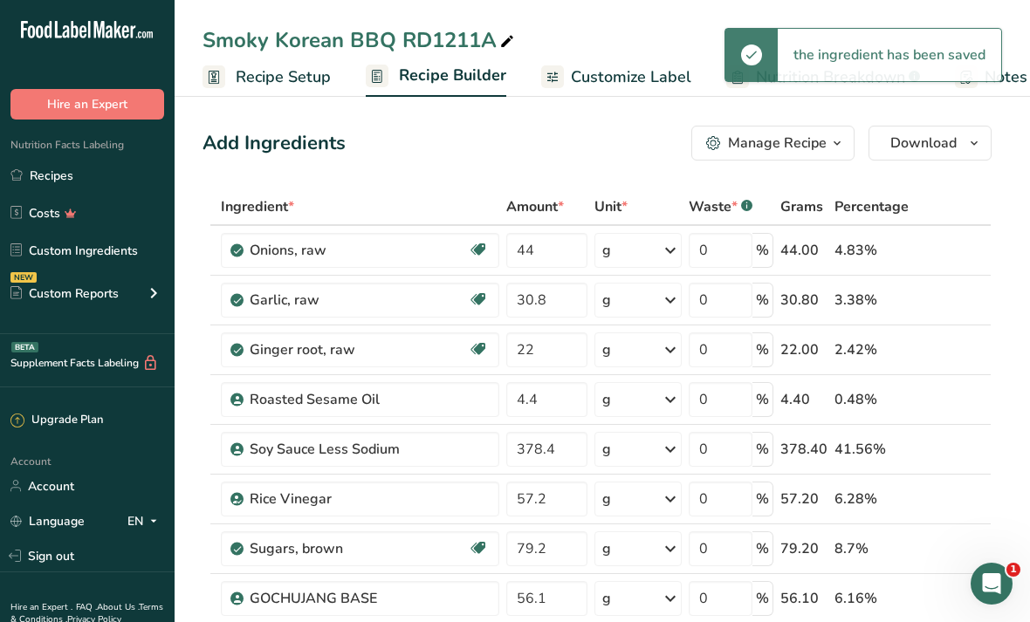
click at [646, 85] on span "Customize Label" at bounding box center [631, 77] width 120 height 24
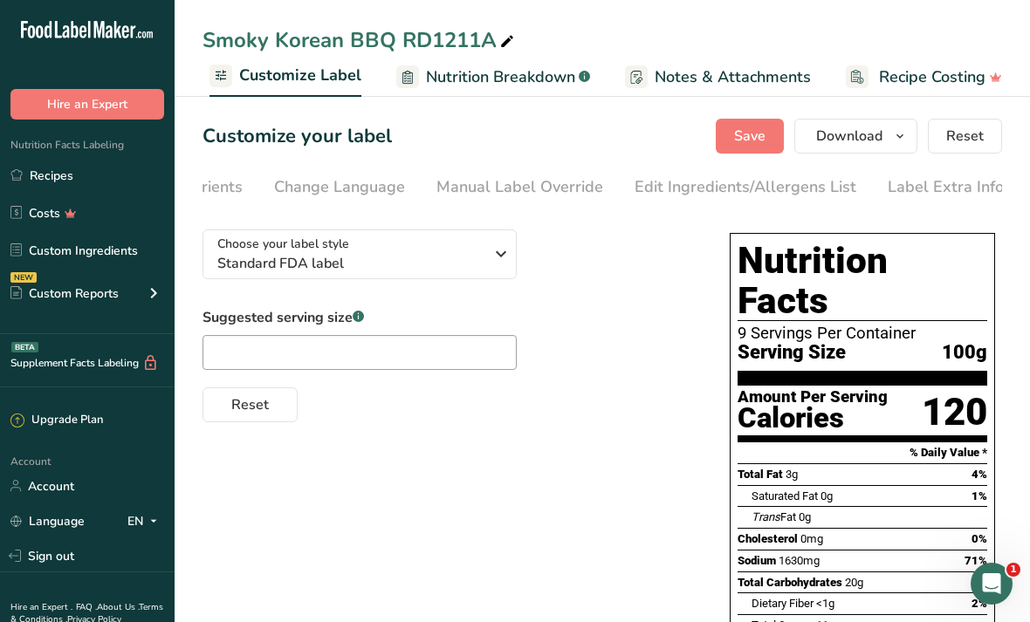
scroll to position [0, 469]
click at [736, 196] on div "Edit Ingredients/Allergens List" at bounding box center [746, 187] width 222 height 24
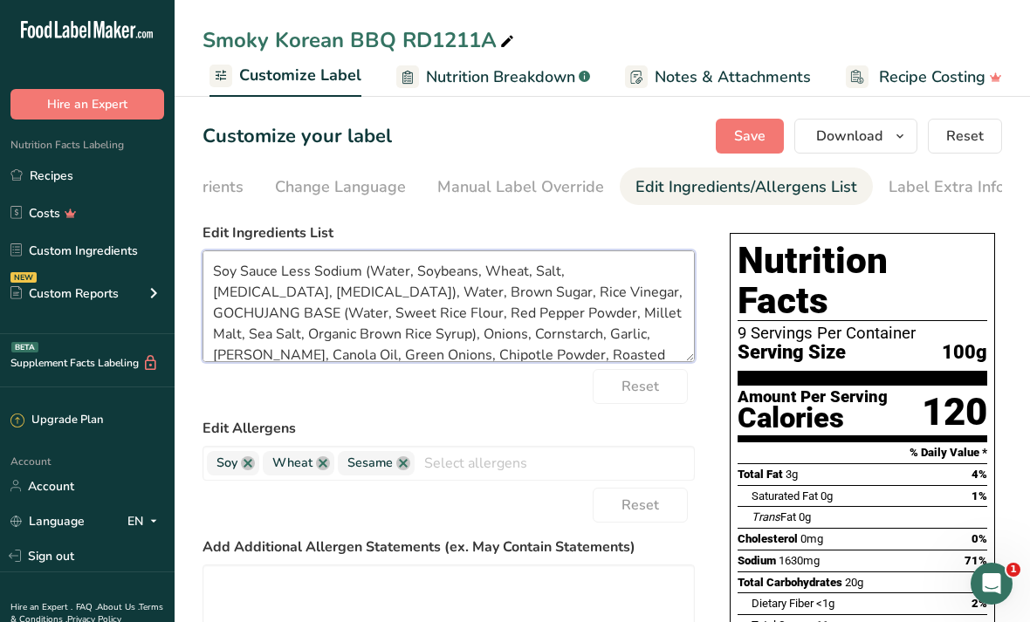
click at [332, 289] on textarea "Soy Sauce Less Sodium (Water, Soybeans, Wheat, Salt, [MEDICAL_DATA], [MEDICAL_D…" at bounding box center [448, 306] width 492 height 112
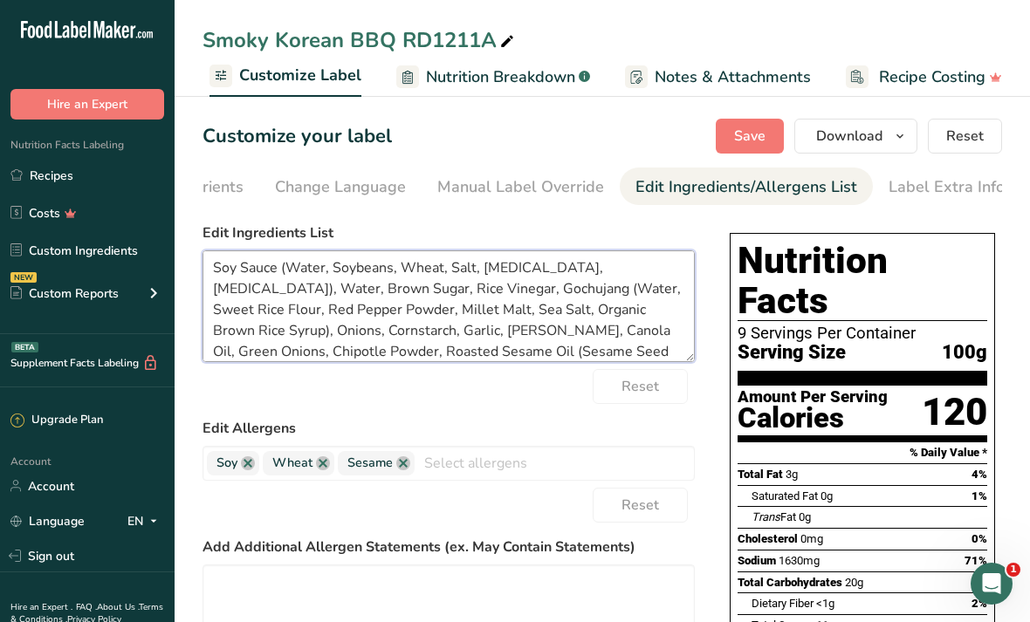
scroll to position [35, 0]
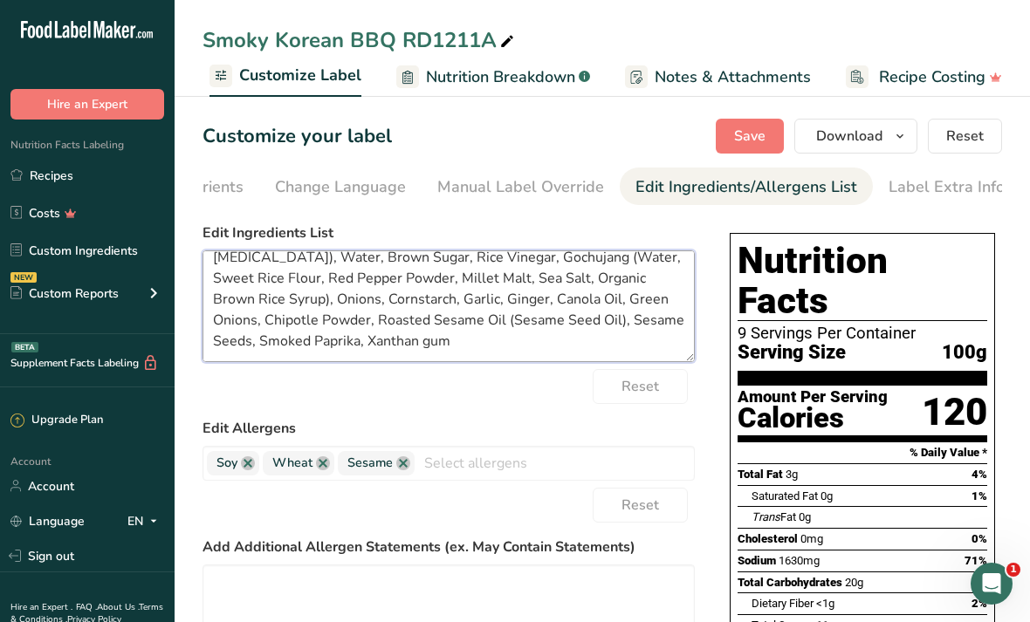
click at [491, 319] on textarea "Soy Sauce (Water, Soybeans, Wheat, Salt, [MEDICAL_DATA], [MEDICAL_DATA]), Water…" at bounding box center [448, 306] width 492 height 112
click at [565, 335] on textarea "Soy Sauce (Water, Soybeans, Wheat, Salt, [MEDICAL_DATA], [MEDICAL_DATA]), Water…" at bounding box center [448, 306] width 492 height 112
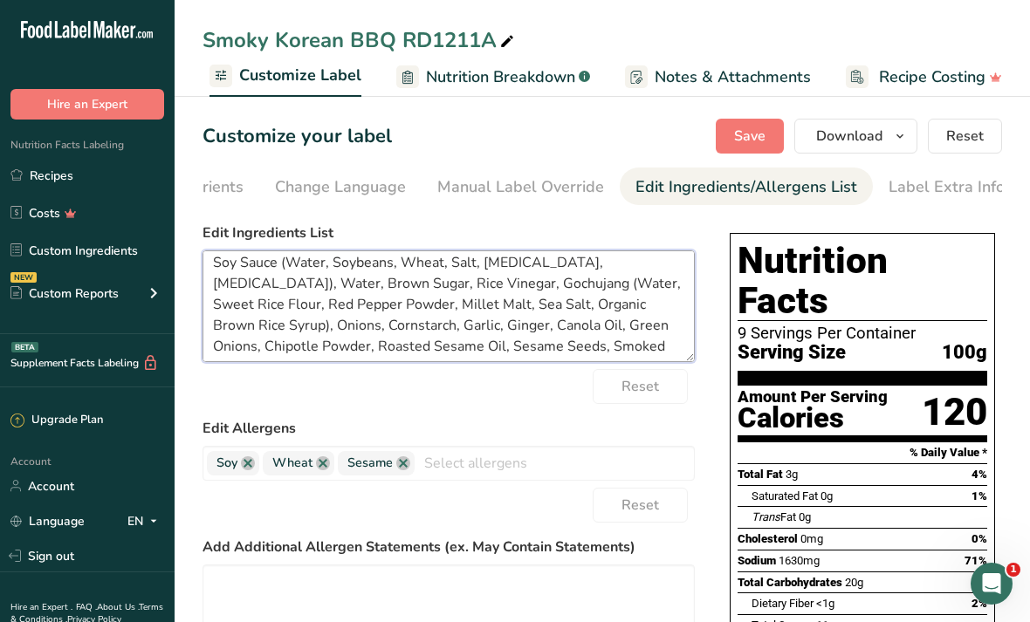
scroll to position [3, 0]
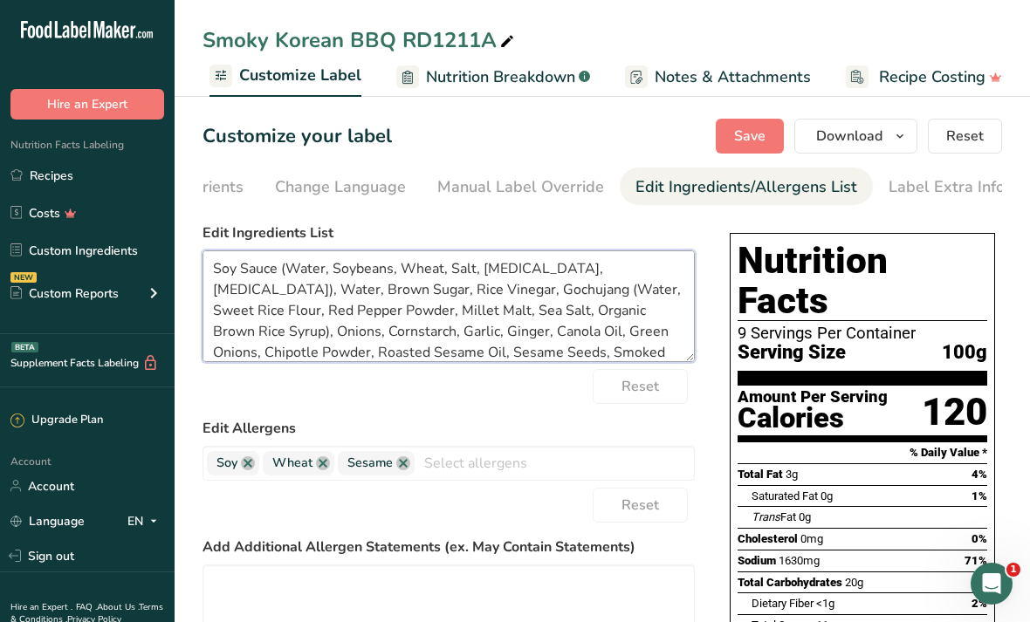
click at [627, 272] on textarea "Soy Sauce (Water, Soybeans, Wheat, Salt, [MEDICAL_DATA], [MEDICAL_DATA]), Water…" at bounding box center [448, 306] width 492 height 112
type textarea "Soy Sauce (Water, Soybeans, Wheat, Salt, [MEDICAL_DATA]), Water, Brown Sugar, R…"
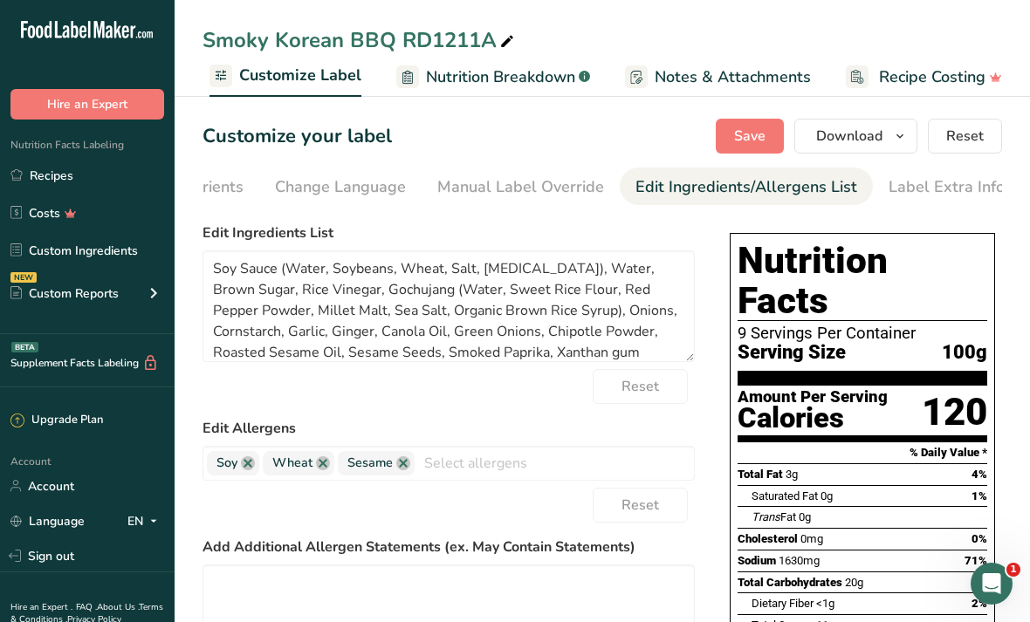
click at [732, 134] on button "Save" at bounding box center [750, 136] width 68 height 35
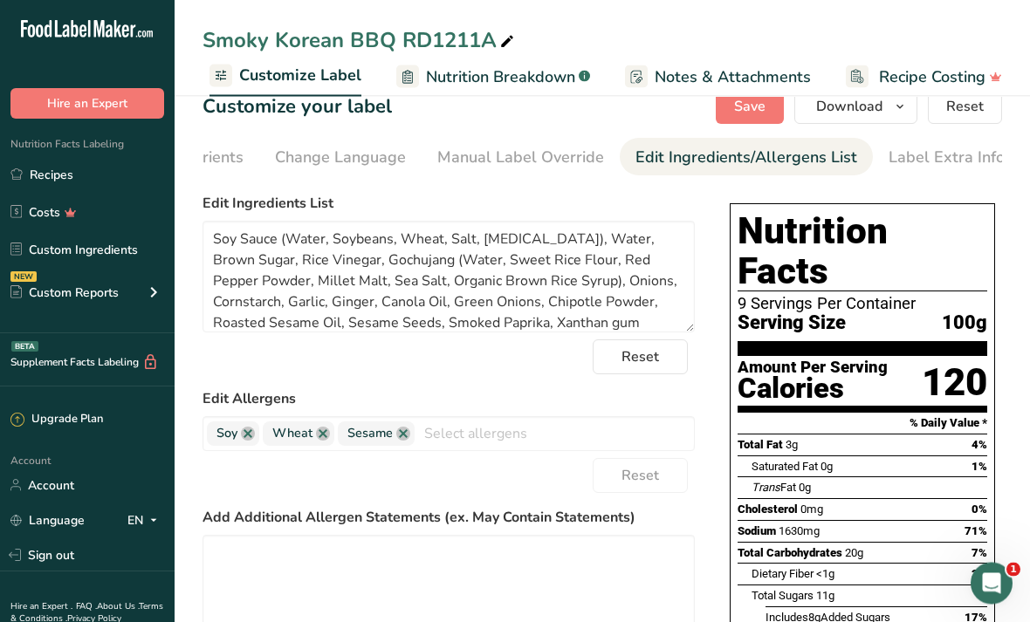
scroll to position [0, 0]
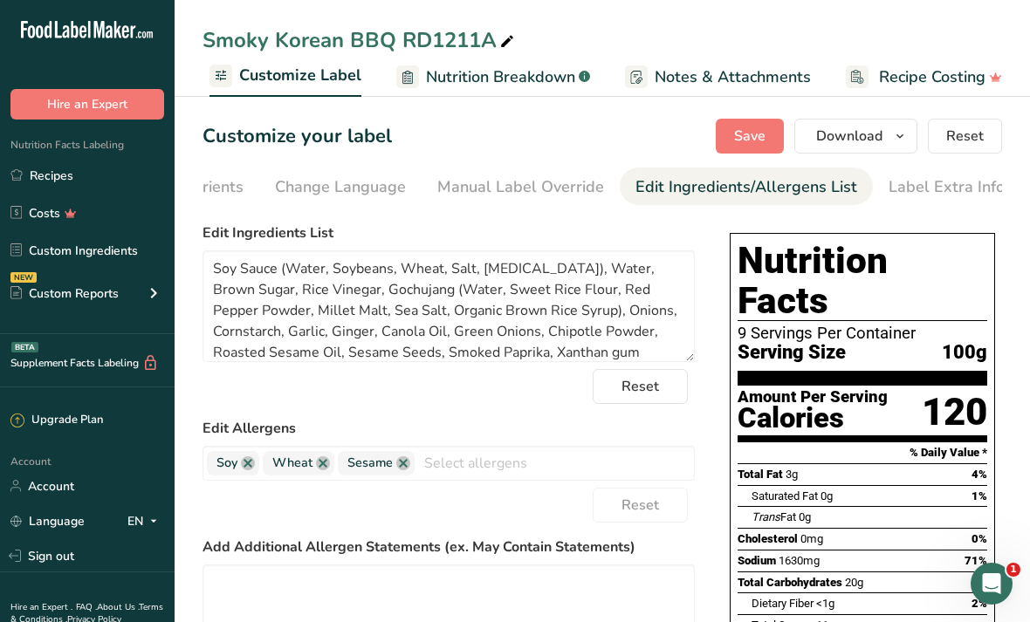
click at [893, 140] on span "button" at bounding box center [899, 136] width 21 height 21
